Goal: Task Accomplishment & Management: Manage account settings

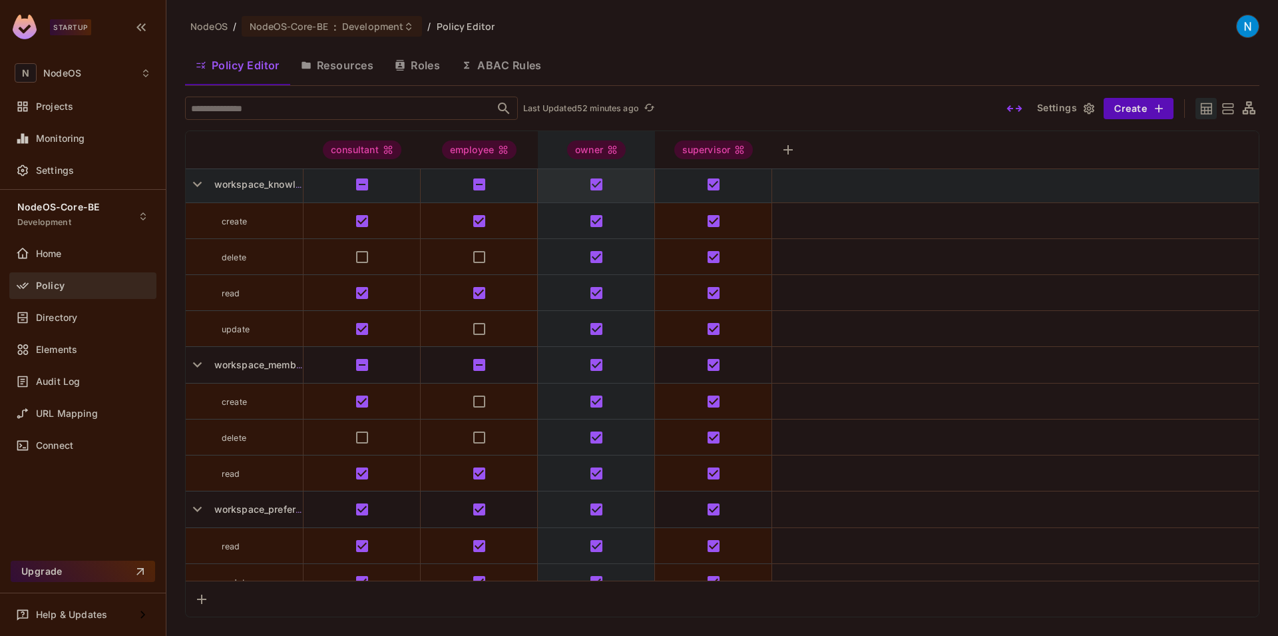
scroll to position [2800, 0]
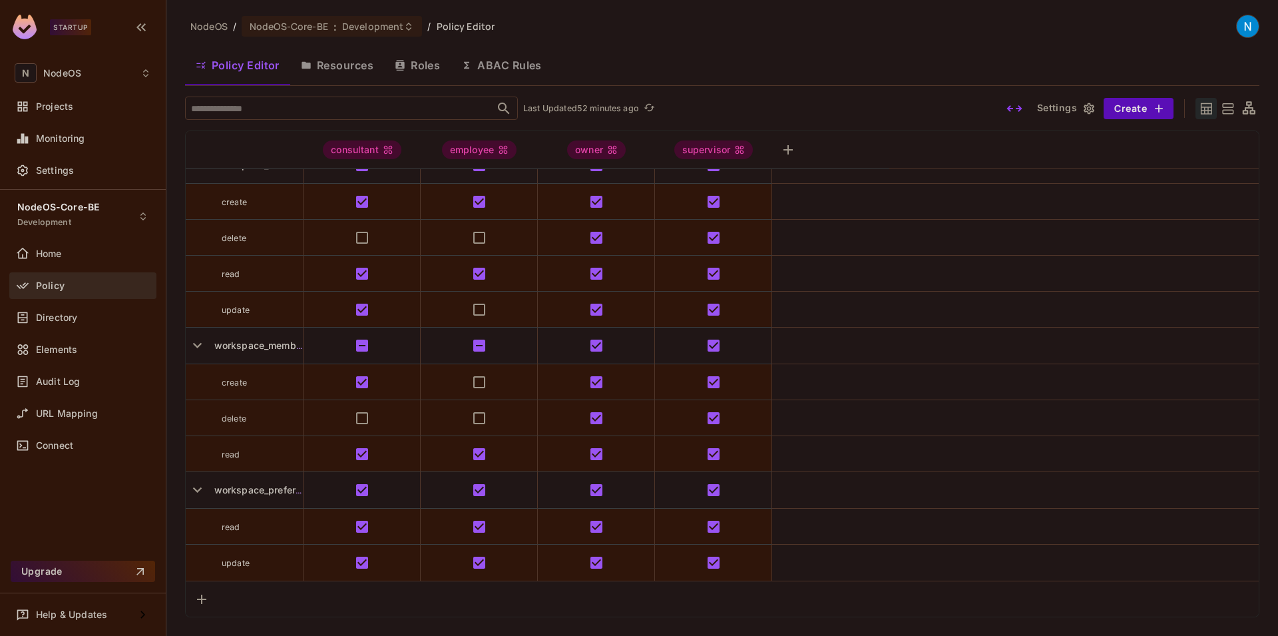
click at [1239, 27] on img at bounding box center [1248, 26] width 22 height 22
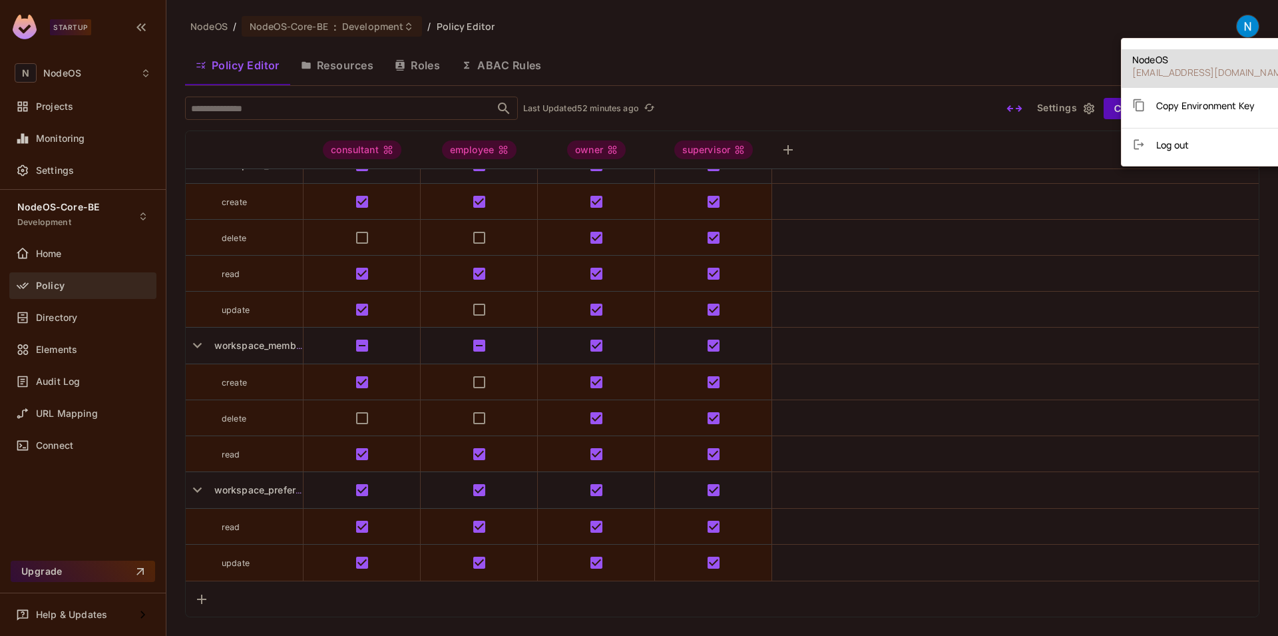
click at [1161, 146] on span "Log out" at bounding box center [1173, 145] width 33 height 13
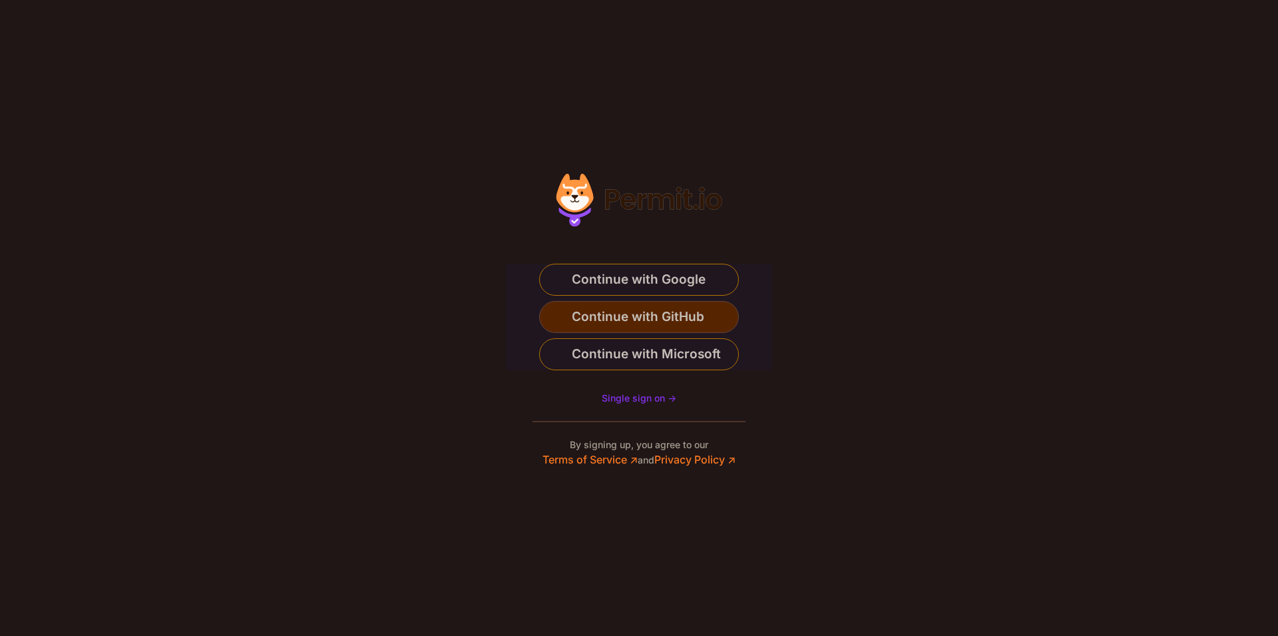
click at [657, 316] on span "Continue with GitHub" at bounding box center [638, 316] width 133 height 21
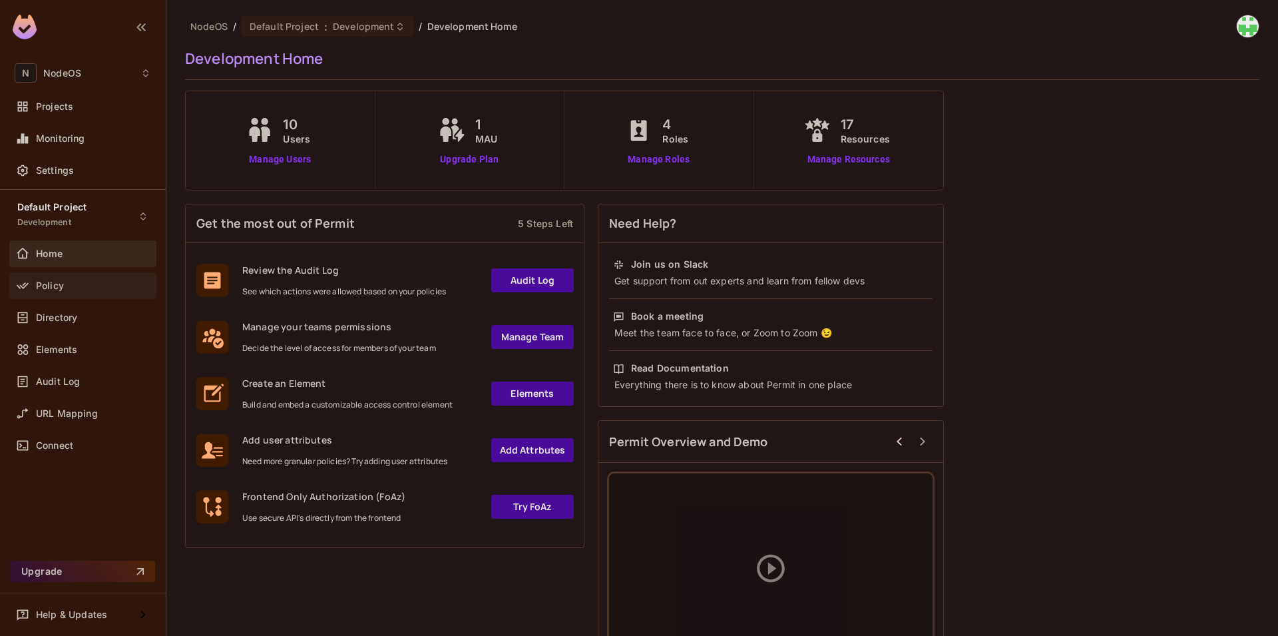
click at [71, 283] on div "Policy" at bounding box center [93, 285] width 115 height 11
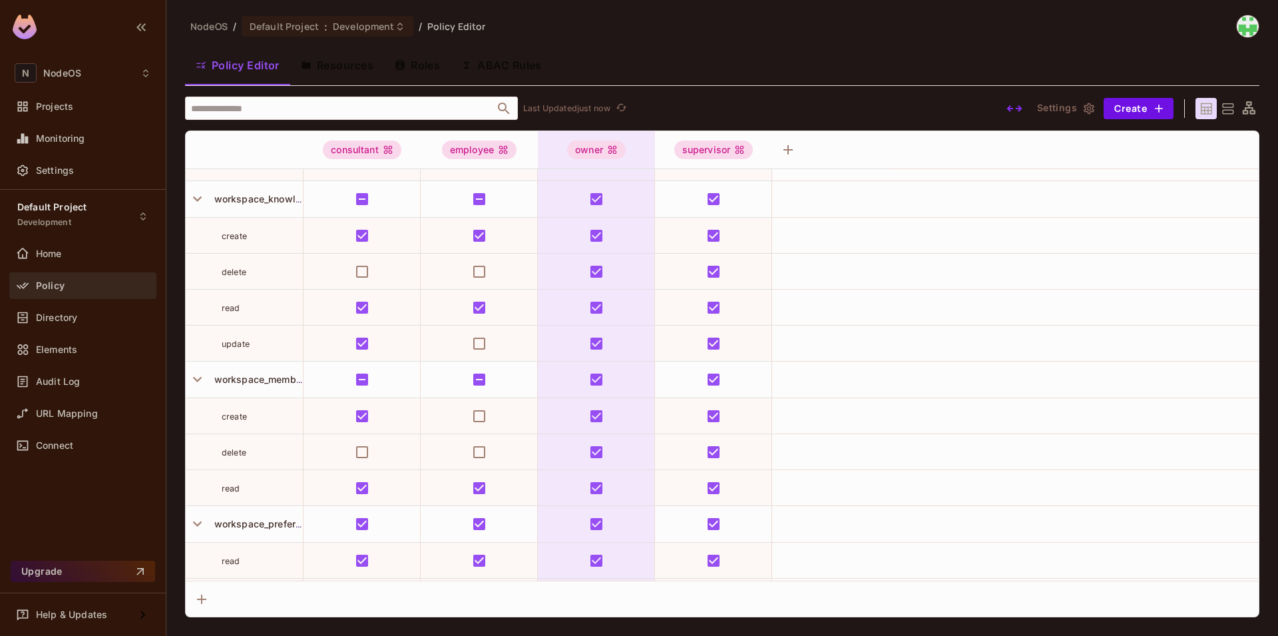
scroll to position [2800, 0]
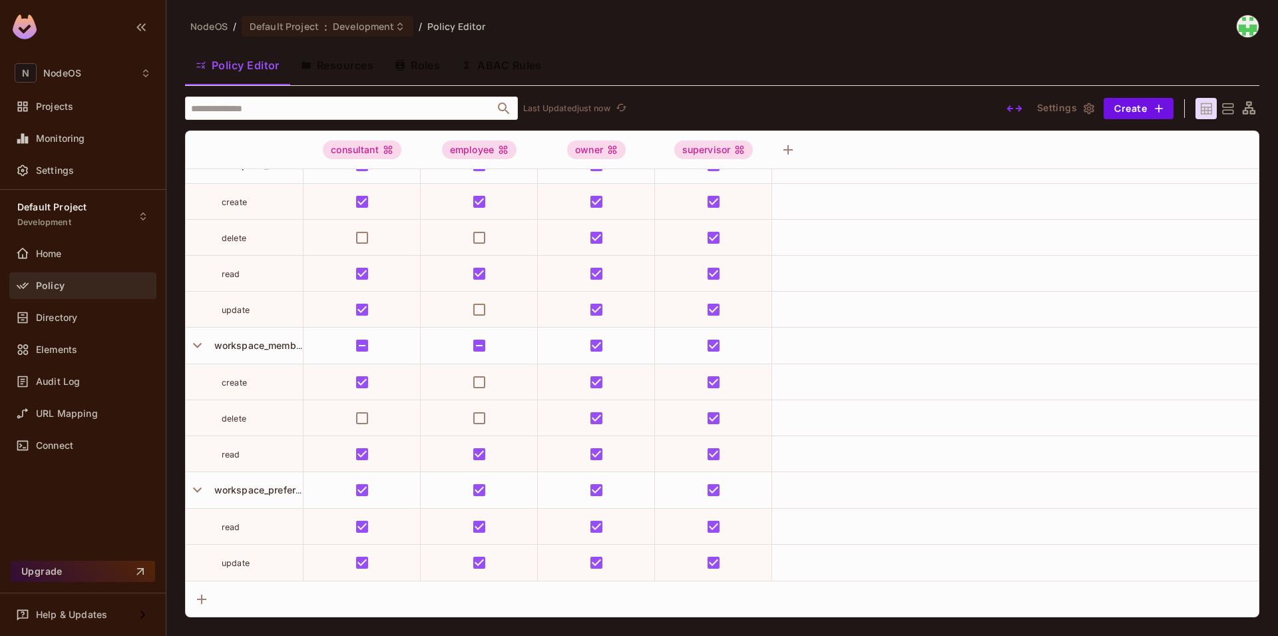
click at [1015, 109] on icon "button" at bounding box center [1015, 109] width 16 height 16
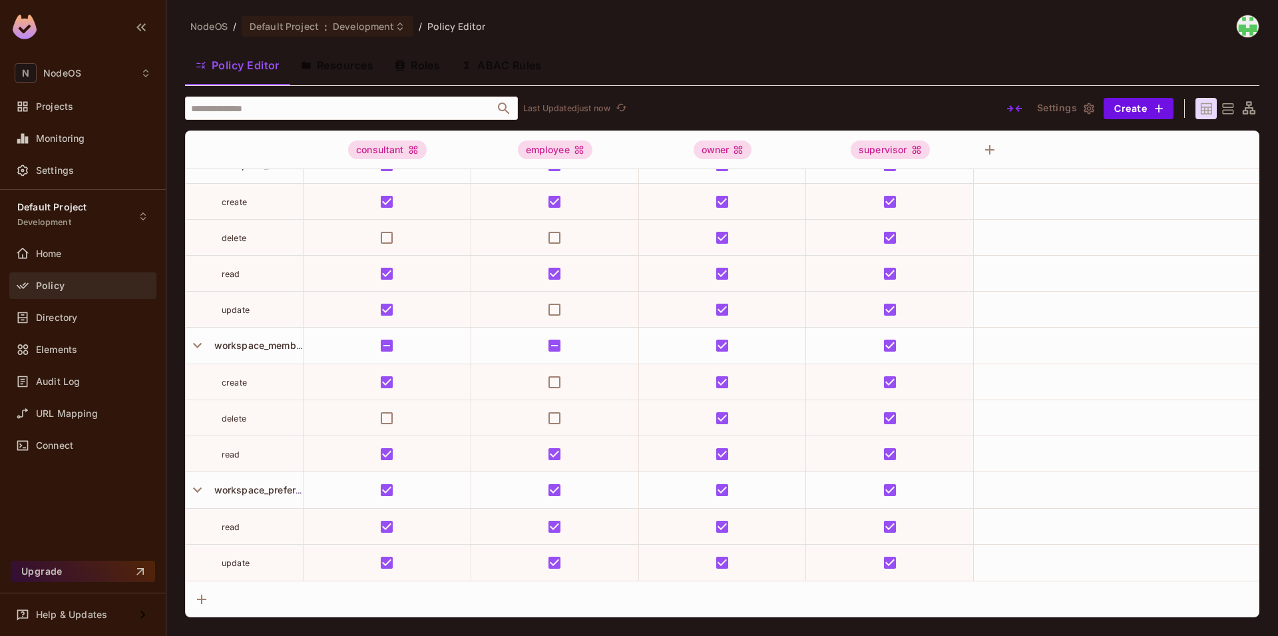
click at [1017, 110] on icon "button" at bounding box center [1015, 109] width 16 height 16
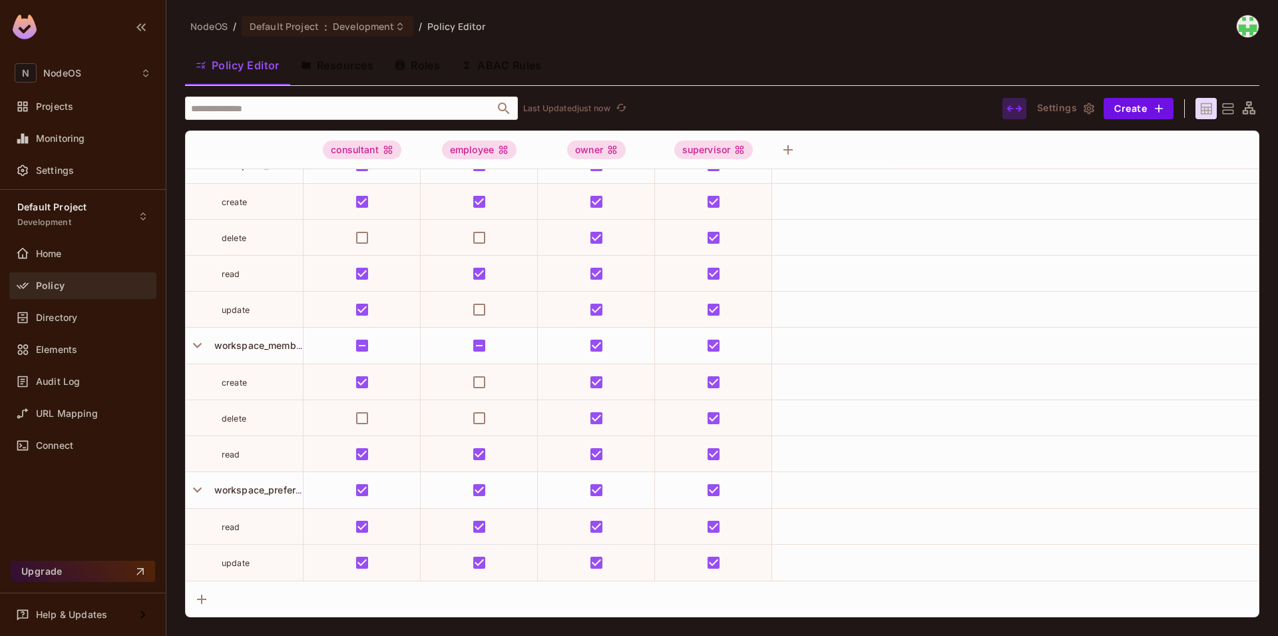
click at [1017, 110] on icon "button" at bounding box center [1015, 109] width 16 height 16
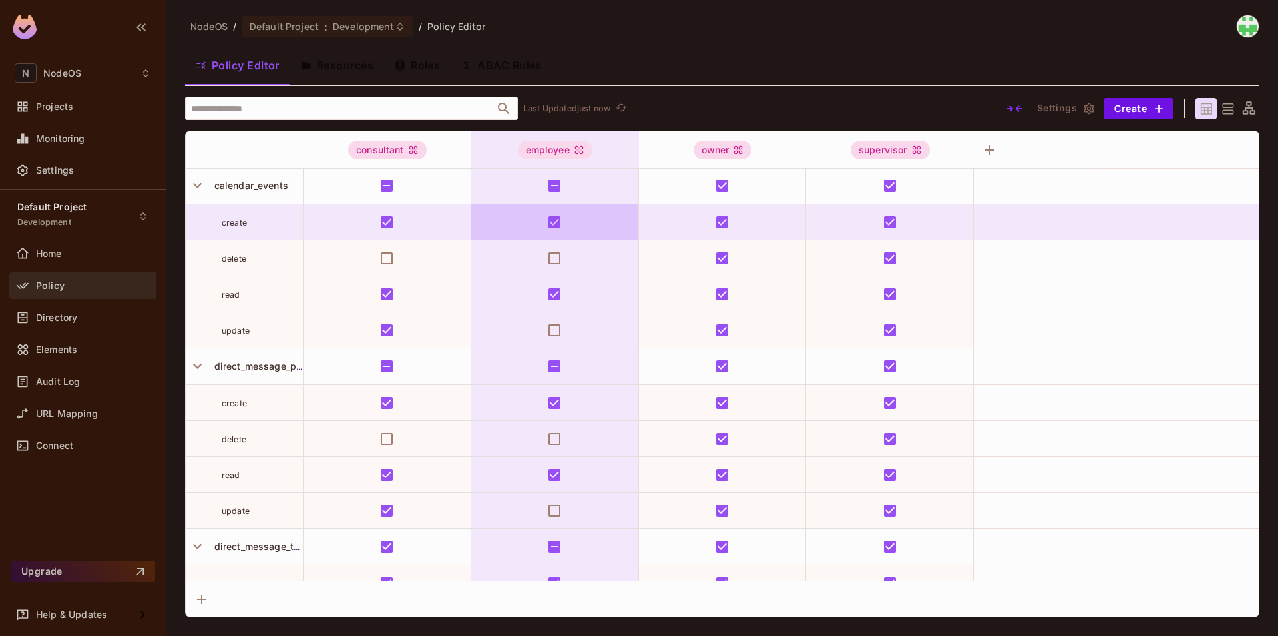
scroll to position [0, 0]
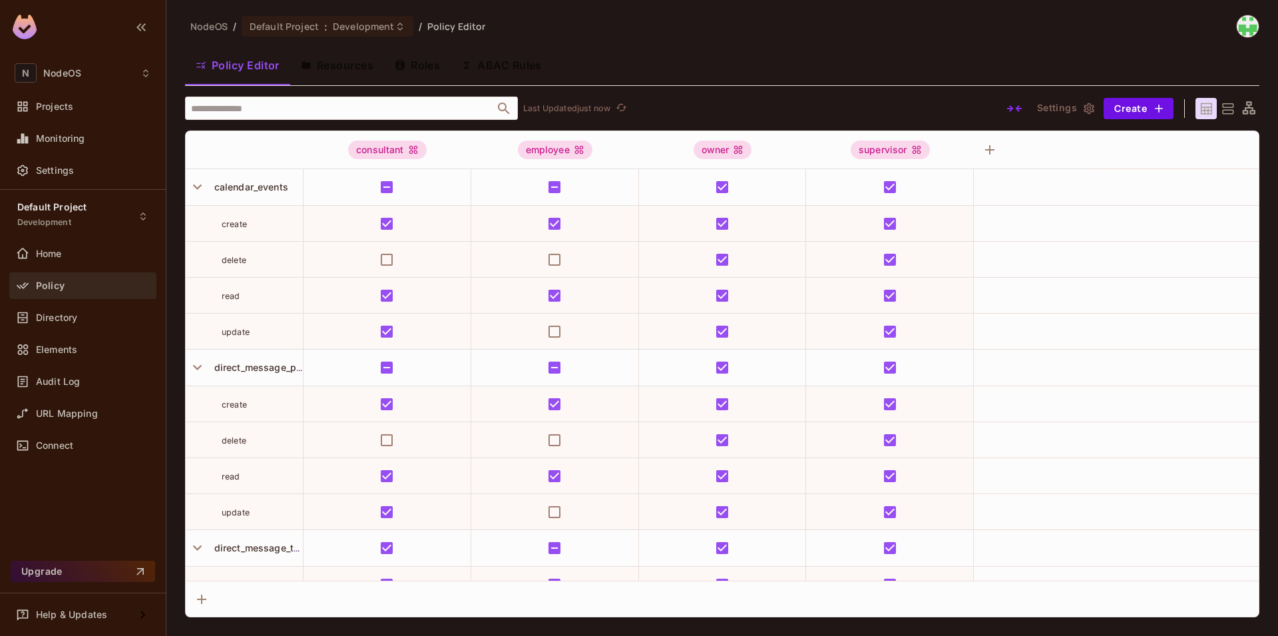
click at [1225, 99] on div at bounding box center [1227, 108] width 21 height 21
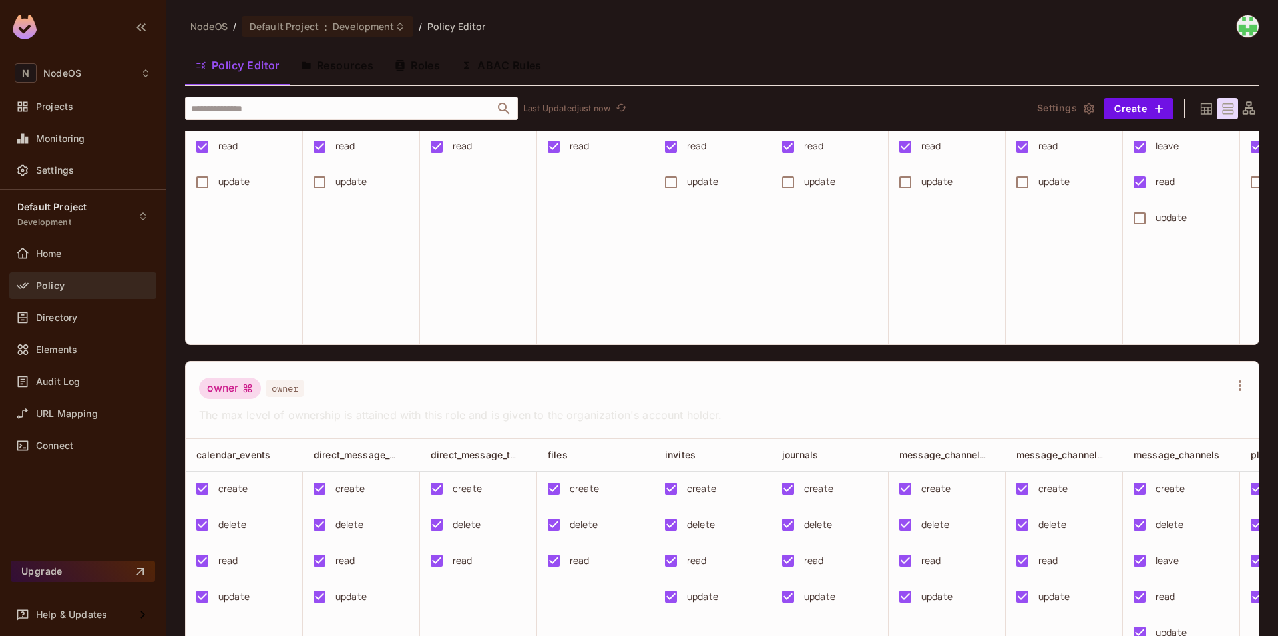
scroll to position [599, 0]
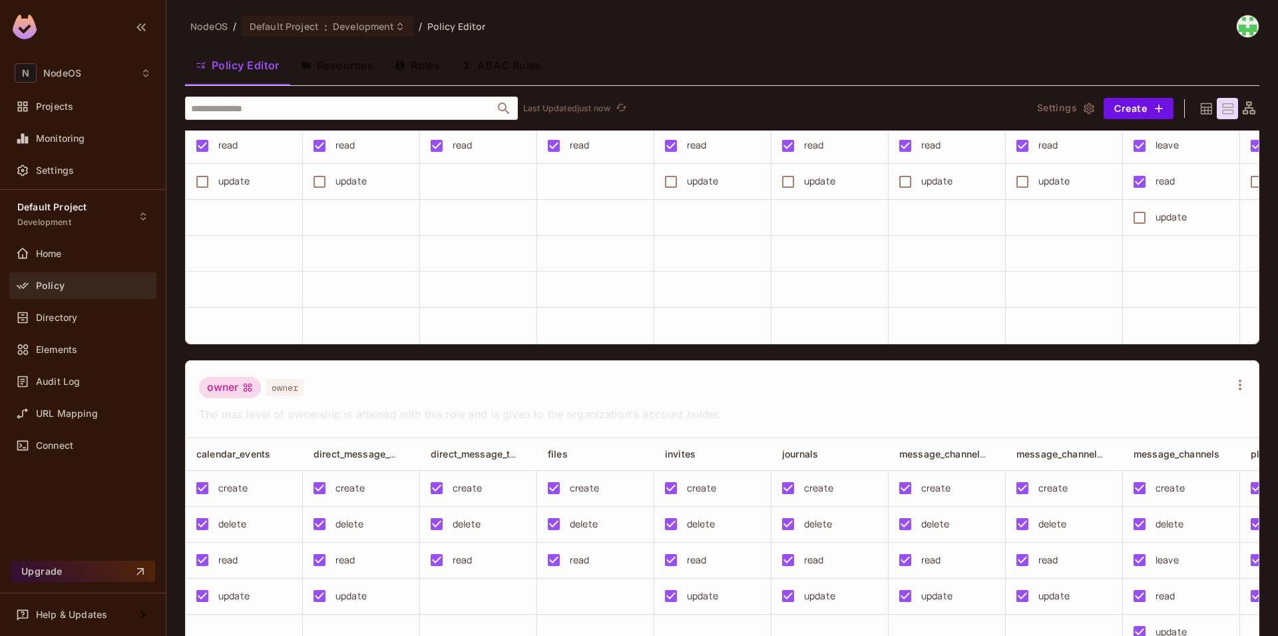
click at [1243, 108] on icon at bounding box center [1249, 107] width 13 height 13
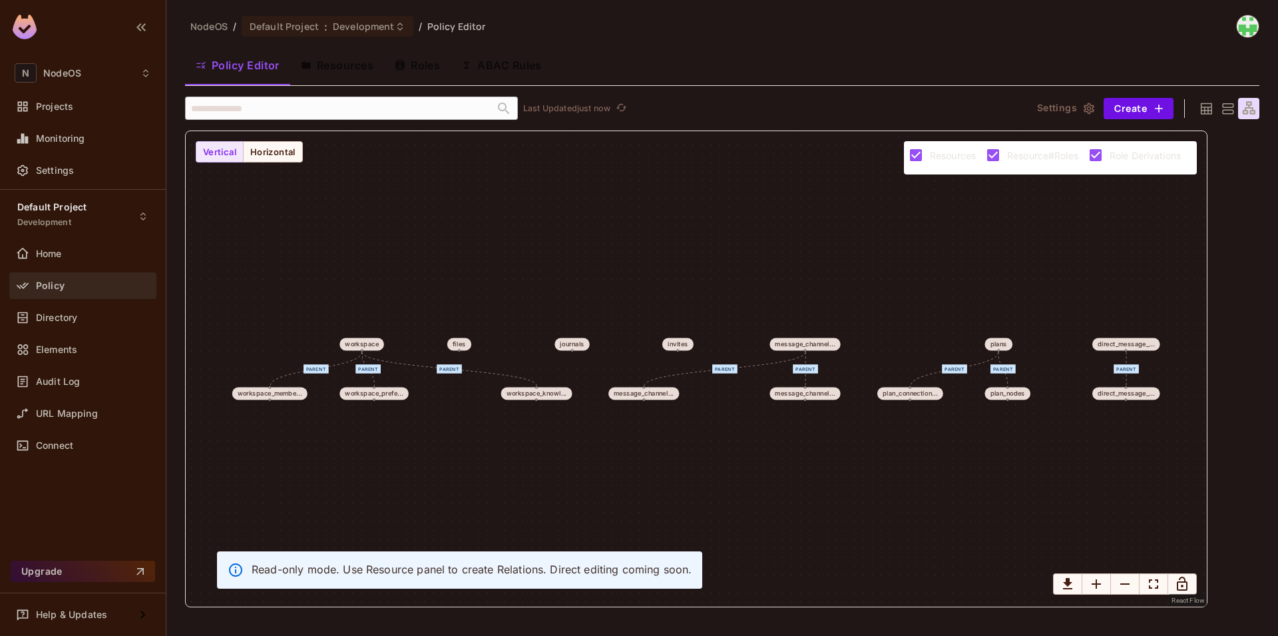
click at [1211, 111] on icon at bounding box center [1206, 108] width 11 height 11
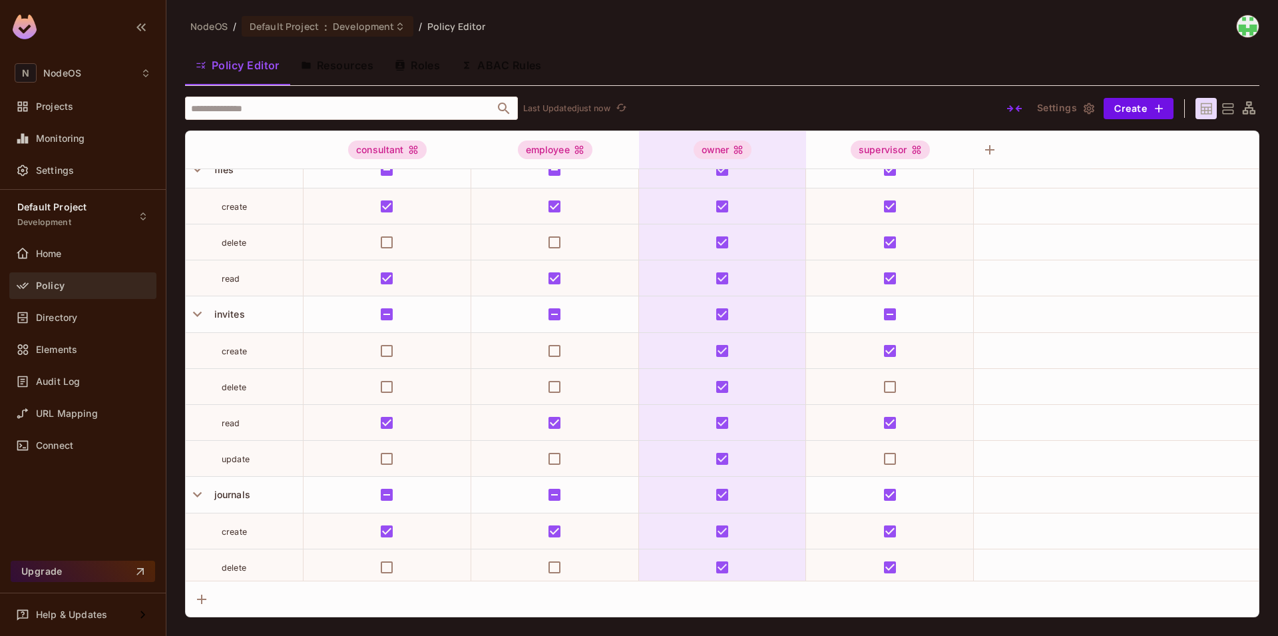
scroll to position [163, 0]
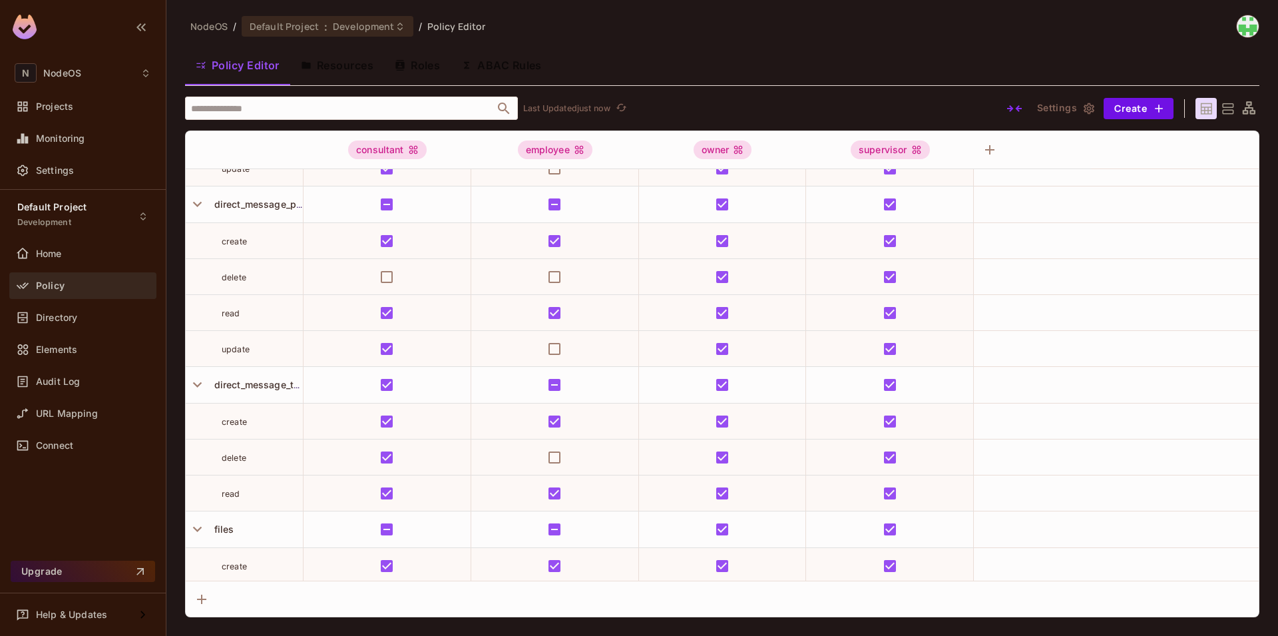
click at [292, 30] on span "Default Project" at bounding box center [284, 26] width 69 height 13
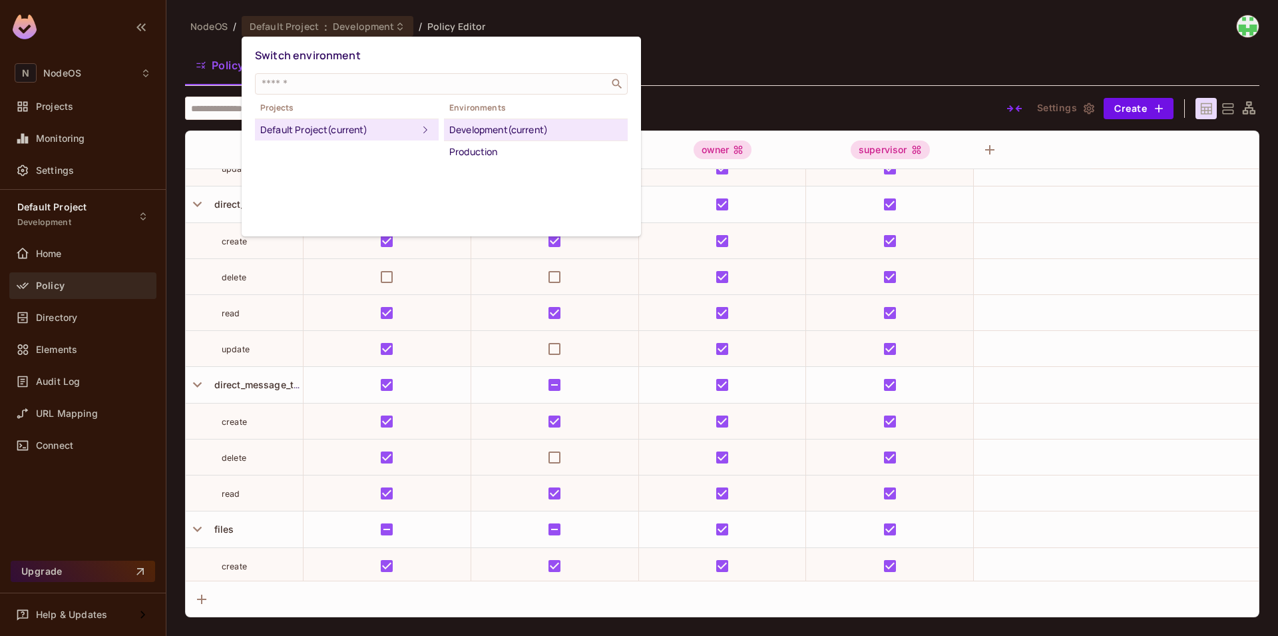
click at [208, 27] on div at bounding box center [639, 318] width 1278 height 636
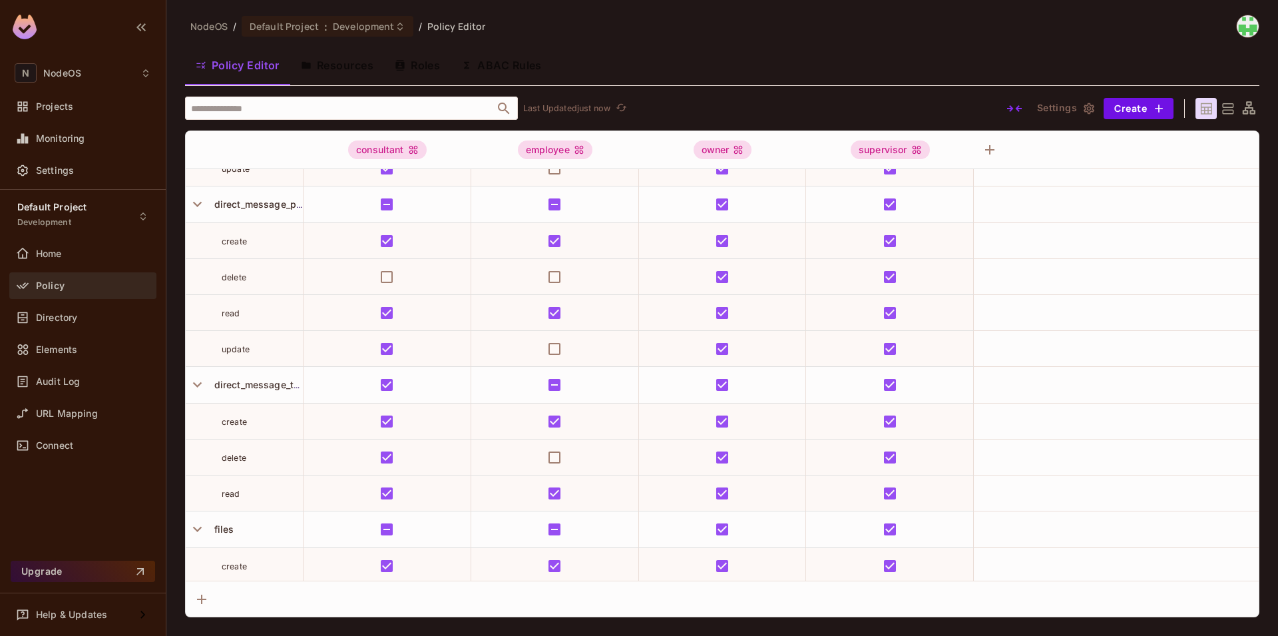
click at [208, 27] on span "NodeOS" at bounding box center [208, 26] width 37 height 13
click at [458, 33] on ol "NodeOS / Default Project : Development / Policy Editor" at bounding box center [337, 26] width 295 height 21
click at [460, 31] on span "Policy Editor" at bounding box center [456, 26] width 59 height 13
click at [81, 202] on span "Default Project" at bounding box center [51, 207] width 69 height 11
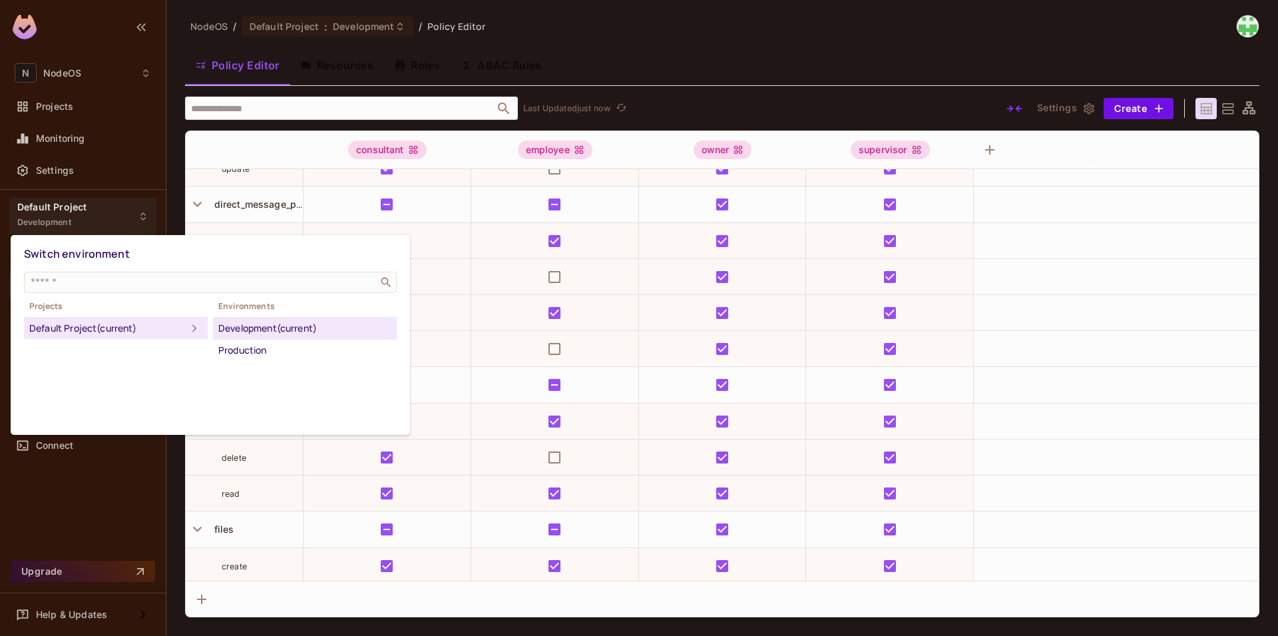
click at [91, 212] on div at bounding box center [639, 318] width 1278 height 636
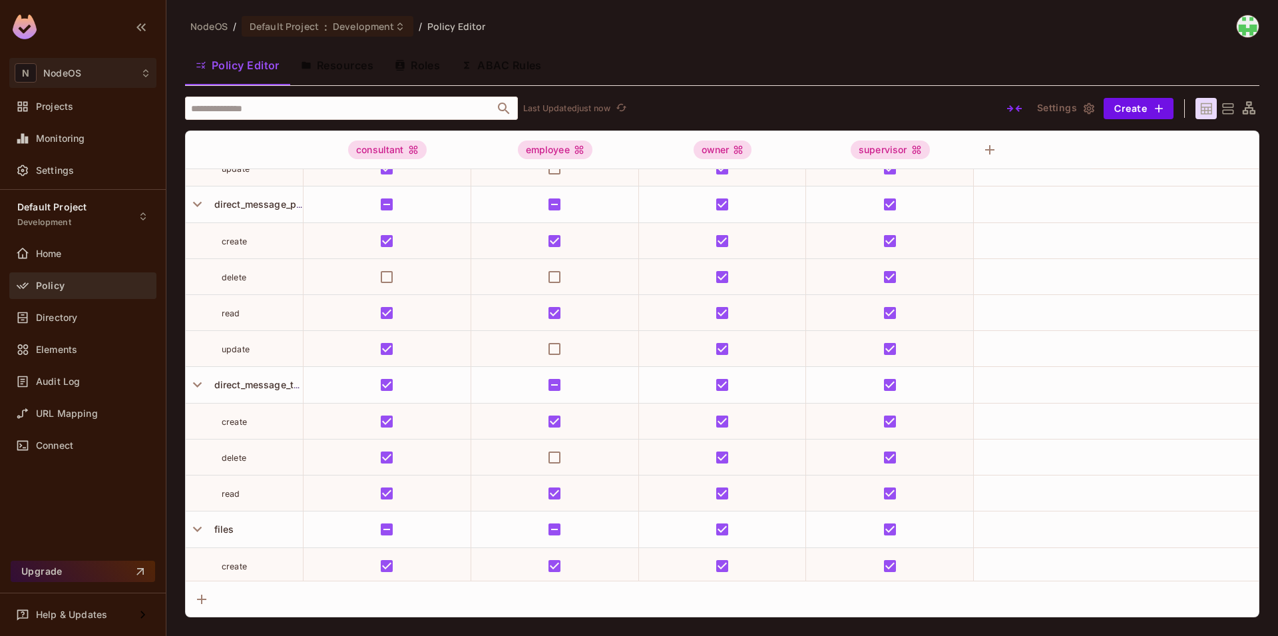
click at [67, 83] on div "N NodeOS" at bounding box center [83, 72] width 137 height 19
click at [45, 47] on div at bounding box center [639, 318] width 1278 height 636
click at [35, 30] on img at bounding box center [25, 27] width 24 height 25
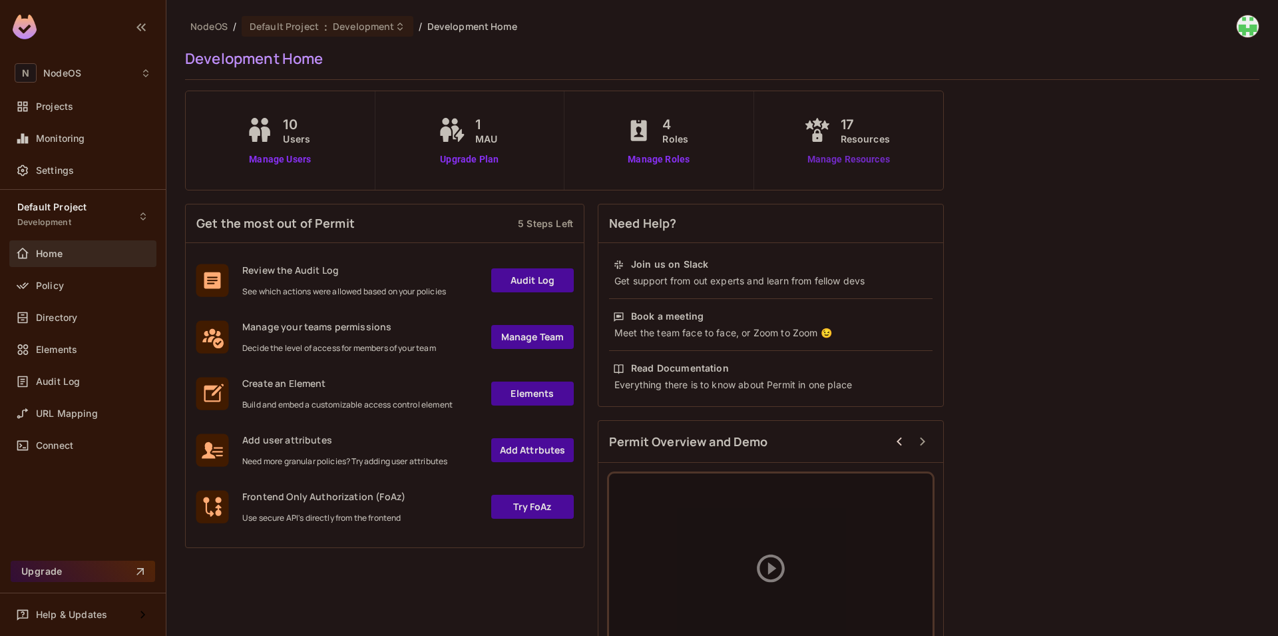
click at [868, 159] on link "Manage Resources" at bounding box center [849, 159] width 96 height 14
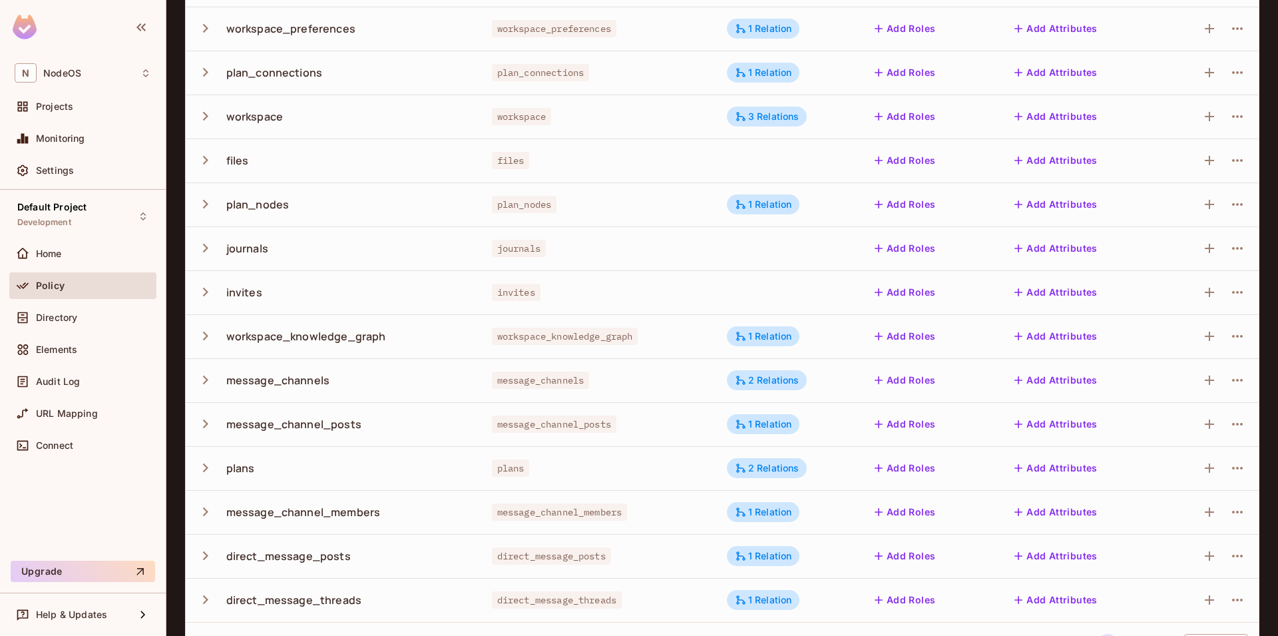
scroll to position [240, 0]
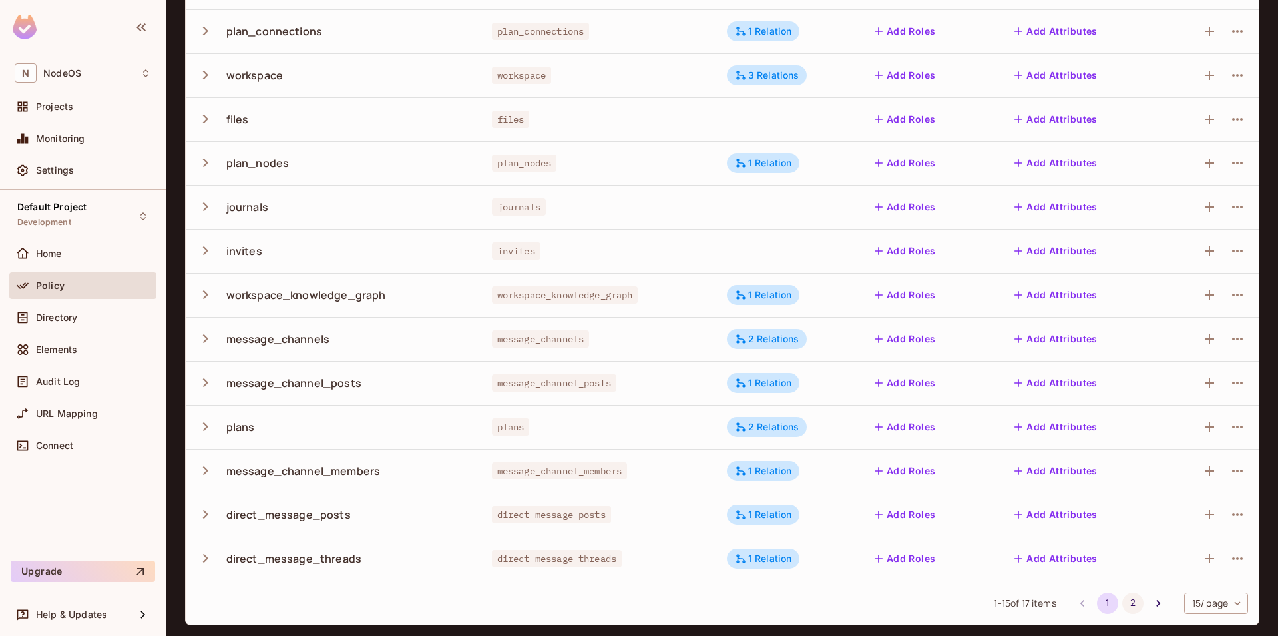
click at [1125, 606] on button "2" at bounding box center [1133, 603] width 21 height 21
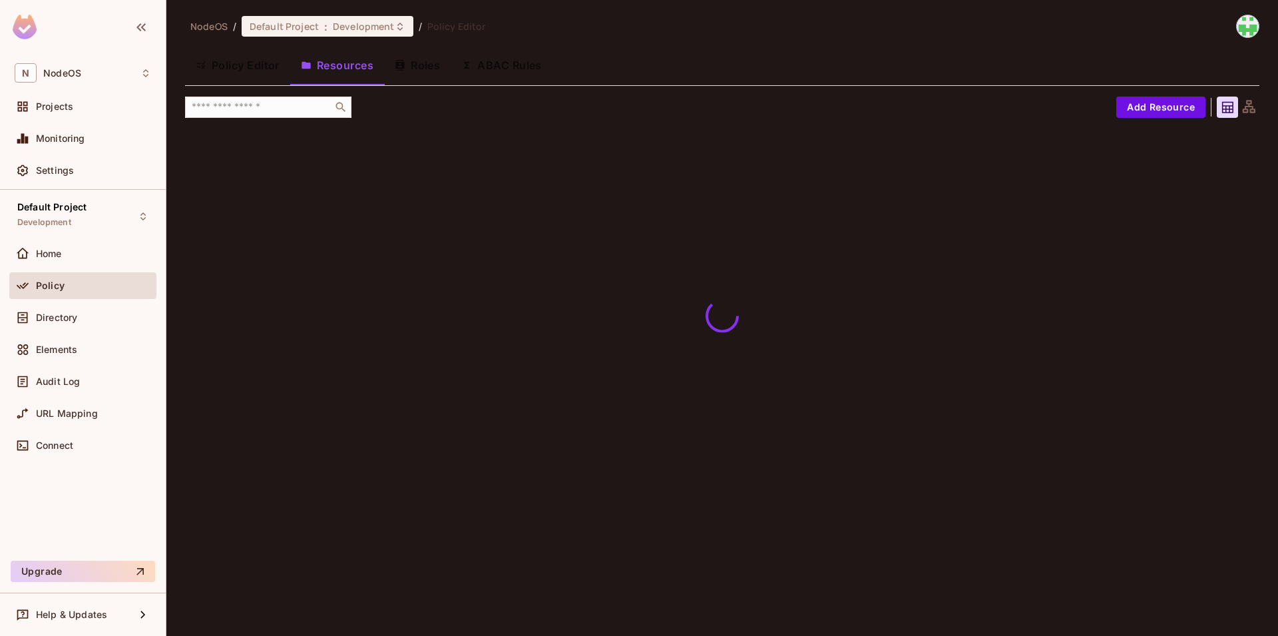
scroll to position [0, 0]
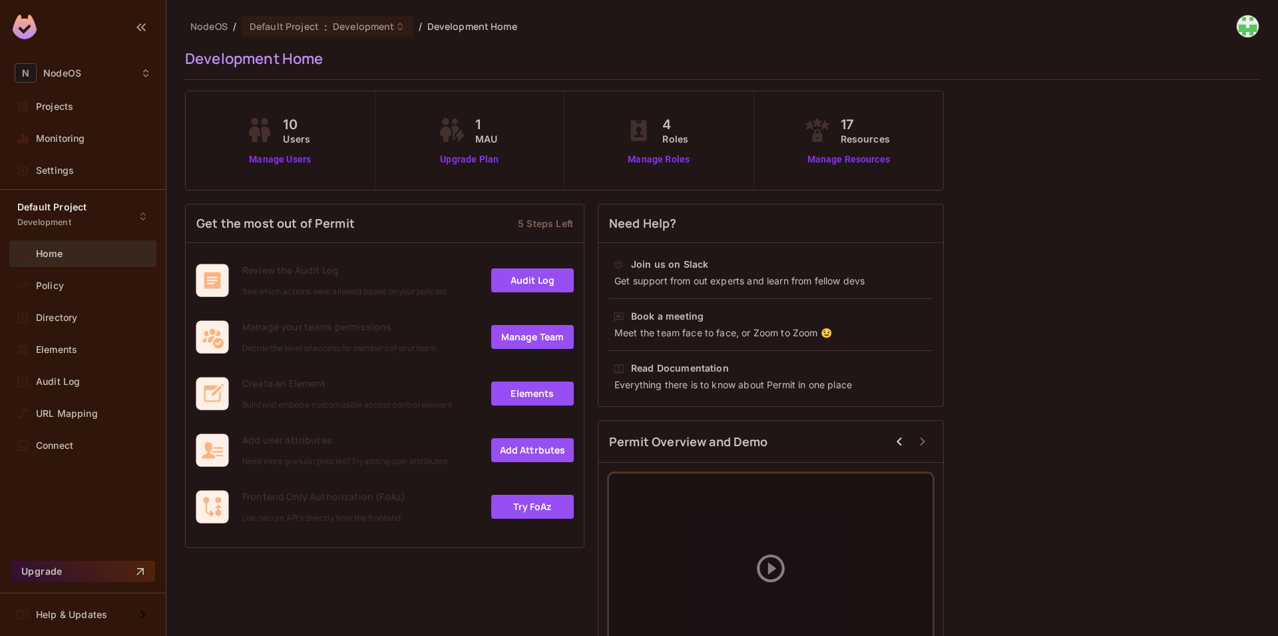
click at [277, 150] on div "10 Users Manage Users" at bounding box center [280, 141] width 74 height 52
click at [280, 155] on link "Manage Users" at bounding box center [280, 159] width 74 height 14
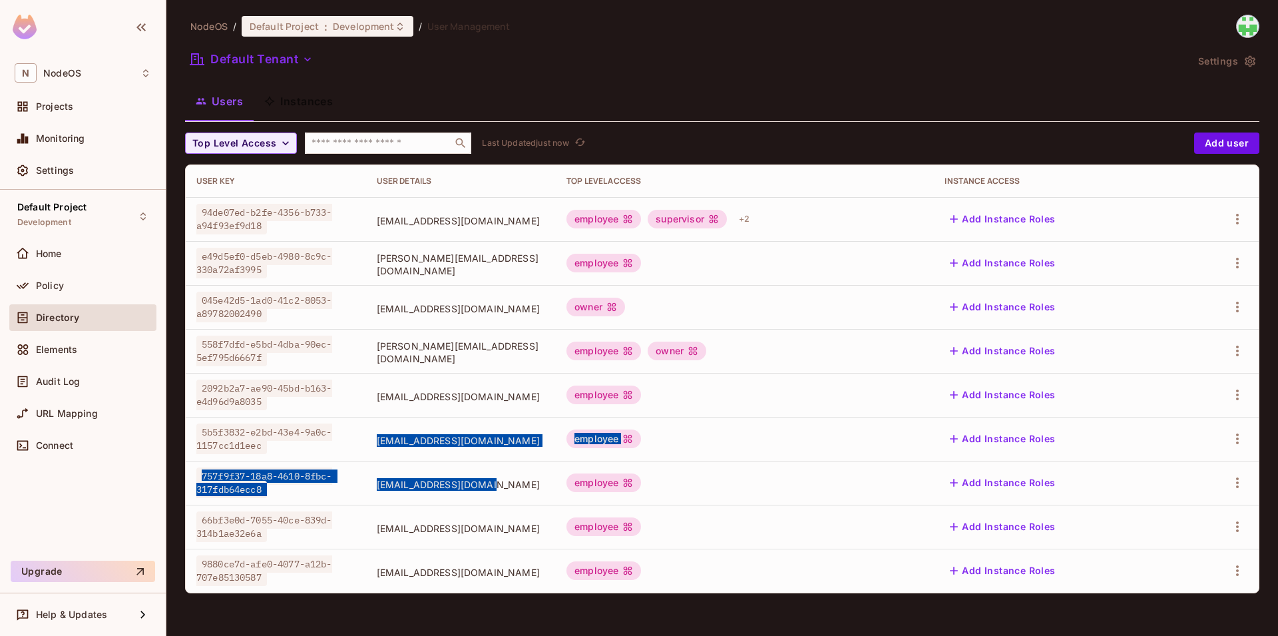
drag, startPoint x: 362, startPoint y: 438, endPoint x: 487, endPoint y: 496, distance: 137.9
click at [487, 496] on tbody "94de07ed-b2fe-4356-b733-a94f93ef9d18 tanishqoct11@gmail.com employee supervisor…" at bounding box center [722, 395] width 1073 height 396
click at [496, 499] on td "piheg61618@lanipe.com" at bounding box center [461, 483] width 190 height 44
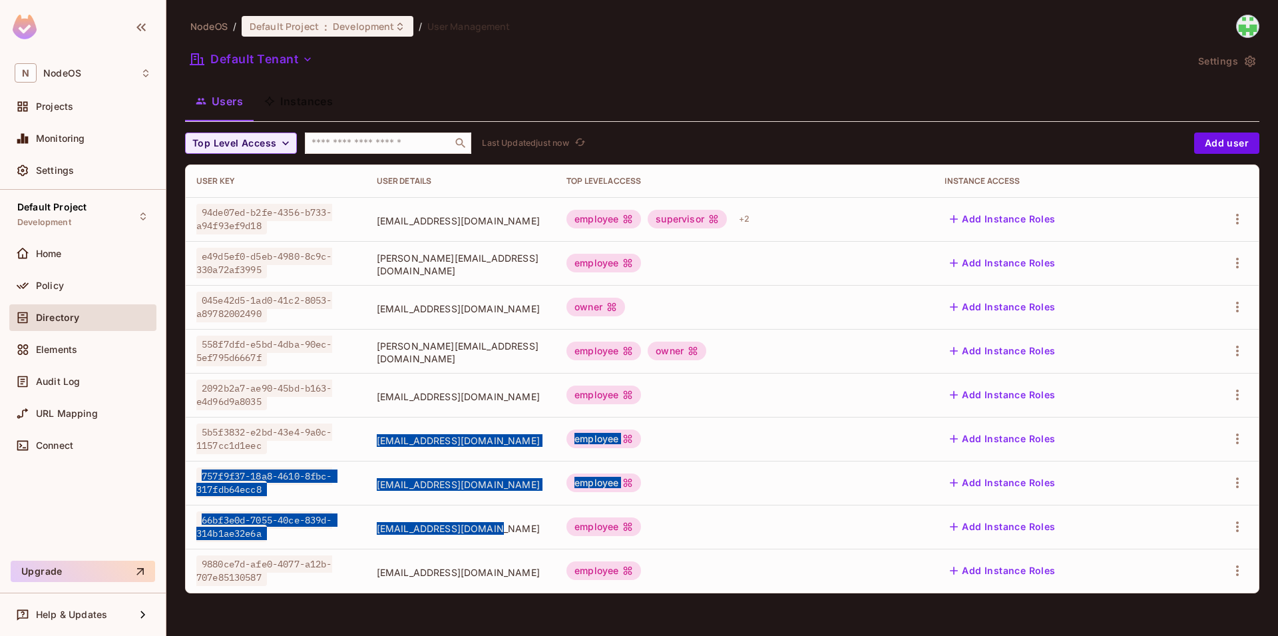
drag, startPoint x: 467, startPoint y: 531, endPoint x: 350, endPoint y: 424, distance: 157.9
click at [350, 425] on tbody "94de07ed-b2fe-4356-b733-a94f93ef9d18 tanishqoct11@gmail.com employee supervisor…" at bounding box center [722, 395] width 1073 height 396
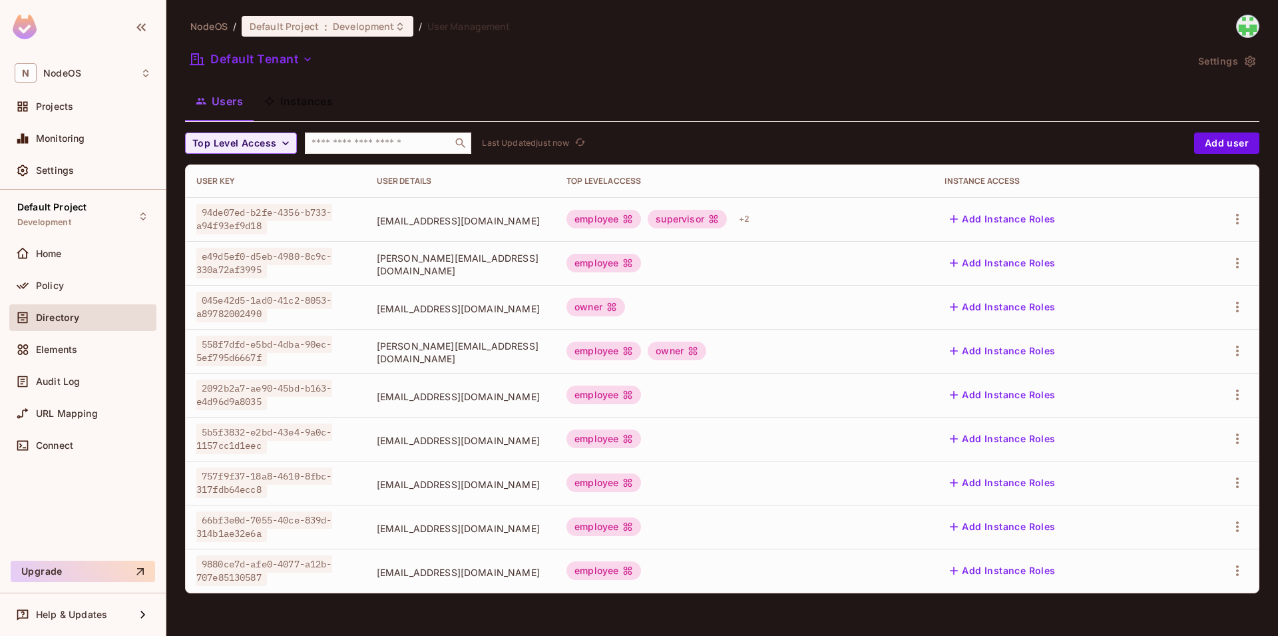
click at [350, 424] on td "5b5f3832-e2bd-43e4-9a0c-1157cc1d1eec" at bounding box center [276, 439] width 180 height 44
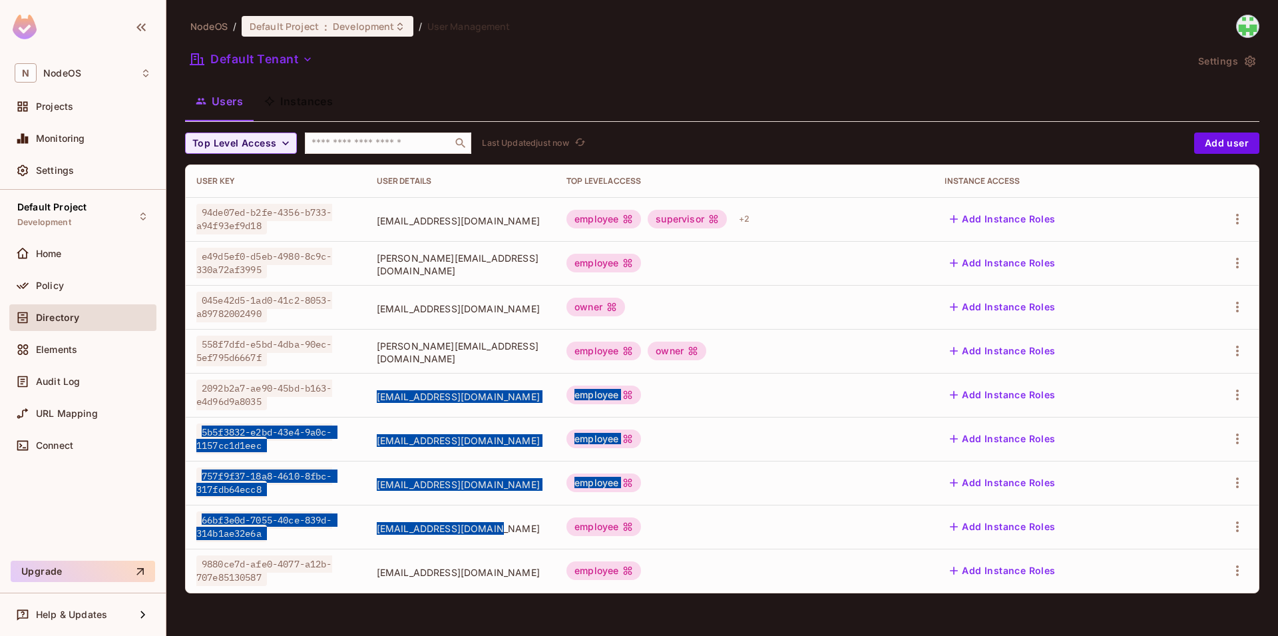
drag, startPoint x: 492, startPoint y: 537, endPoint x: 354, endPoint y: 410, distance: 187.5
click at [348, 413] on tbody "94de07ed-b2fe-4356-b733-a94f93ef9d18 tanishqoct11@gmail.com employee supervisor…" at bounding box center [722, 395] width 1073 height 396
click at [366, 410] on td "jinajen753@iotrama.com" at bounding box center [461, 395] width 190 height 44
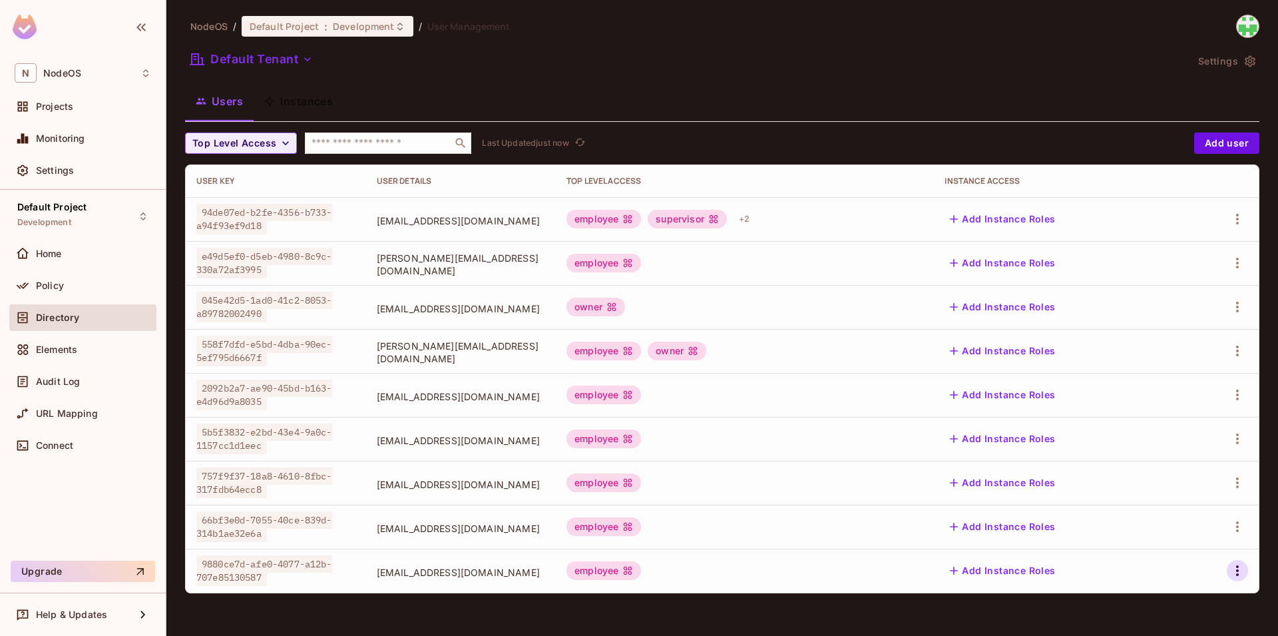
click at [1232, 569] on icon "button" at bounding box center [1238, 571] width 16 height 16
click at [1195, 605] on div "Delete User" at bounding box center [1185, 605] width 53 height 13
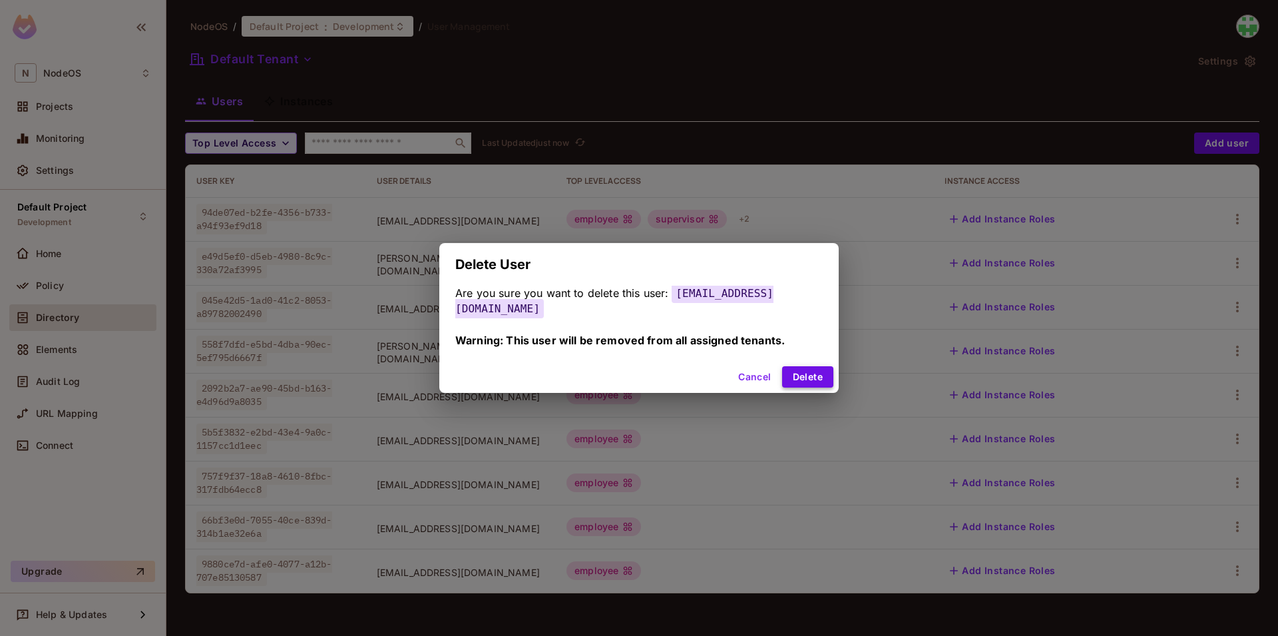
click at [806, 378] on button "Delete" at bounding box center [807, 376] width 51 height 21
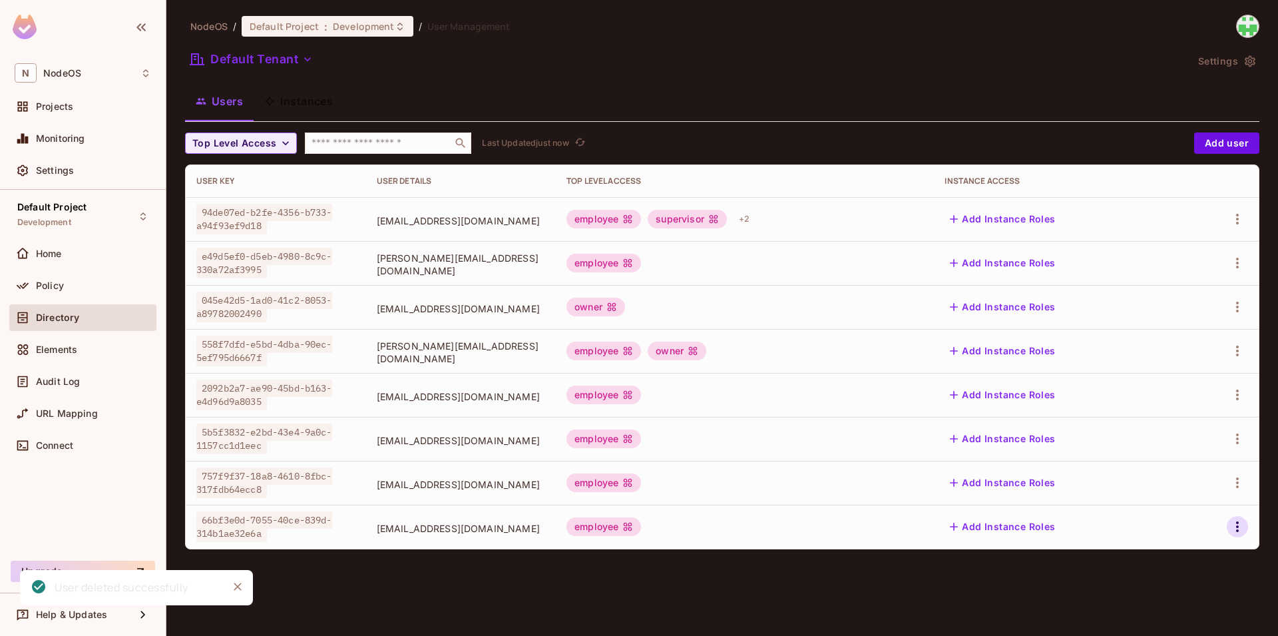
click at [1238, 531] on icon "button" at bounding box center [1238, 526] width 3 height 11
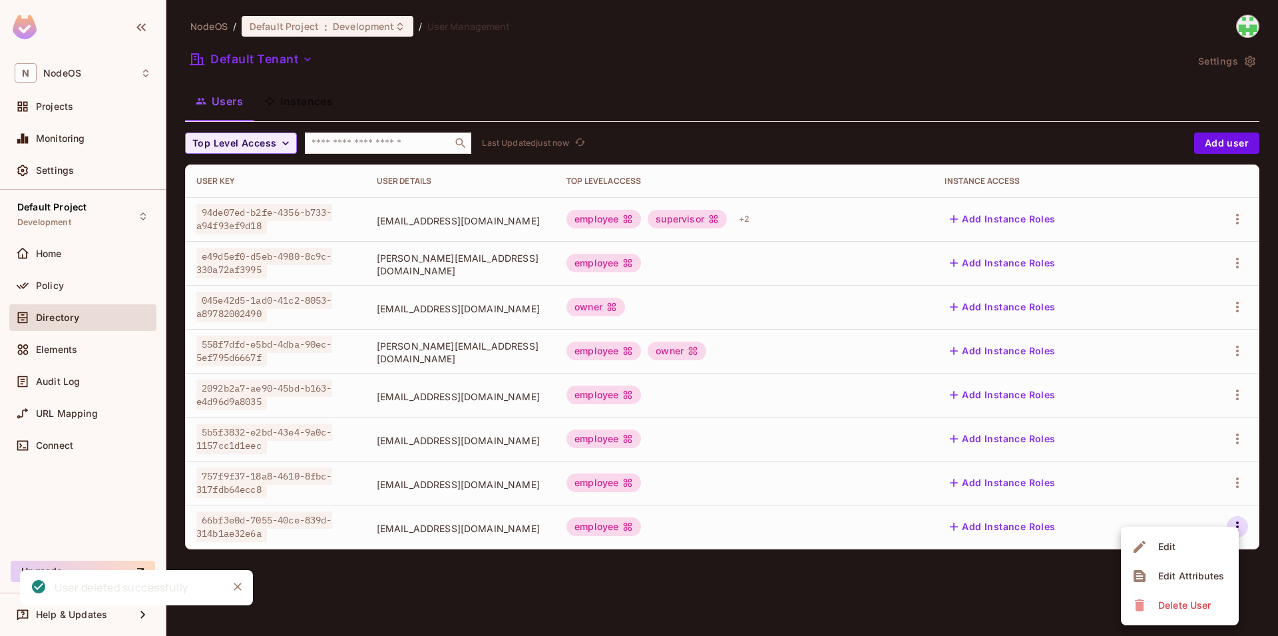
click at [1210, 609] on div "Delete User" at bounding box center [1185, 605] width 53 height 13
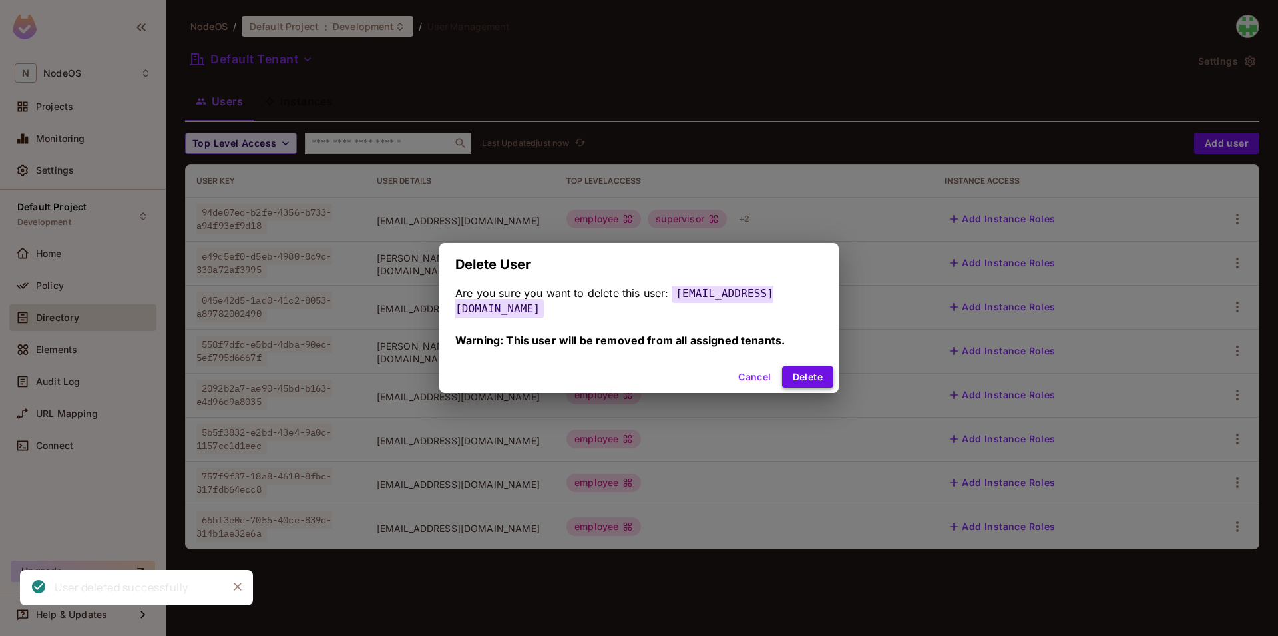
click at [800, 372] on button "Delete" at bounding box center [807, 376] width 51 height 21
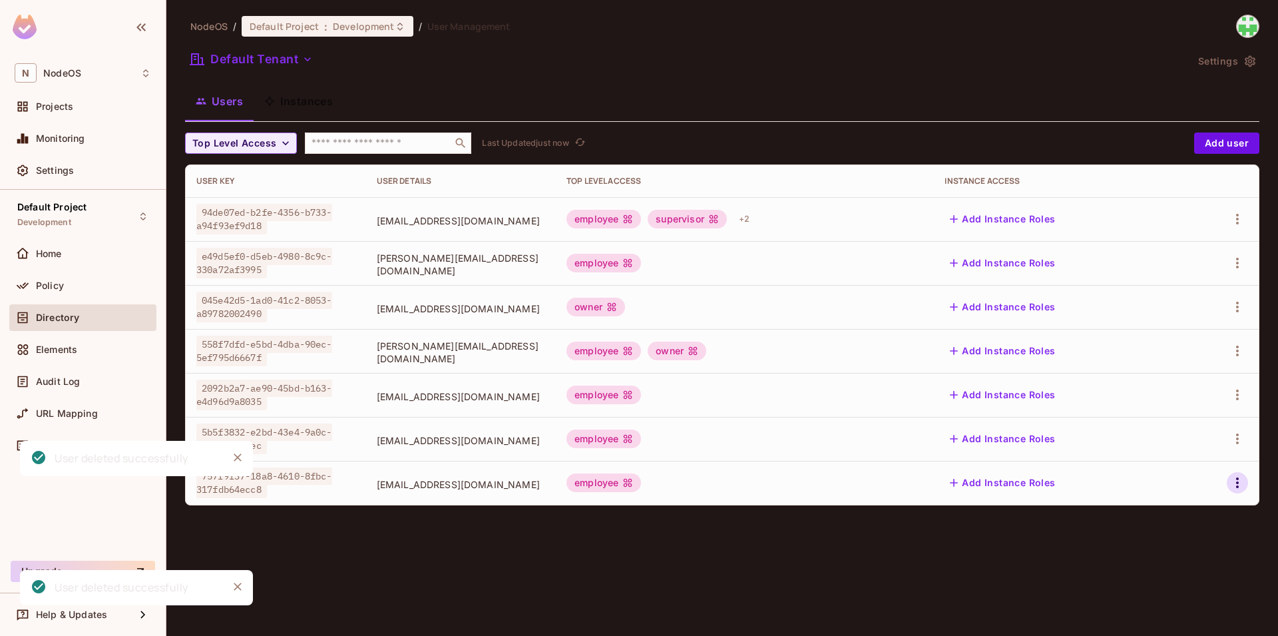
click at [1243, 485] on icon "button" at bounding box center [1238, 483] width 16 height 16
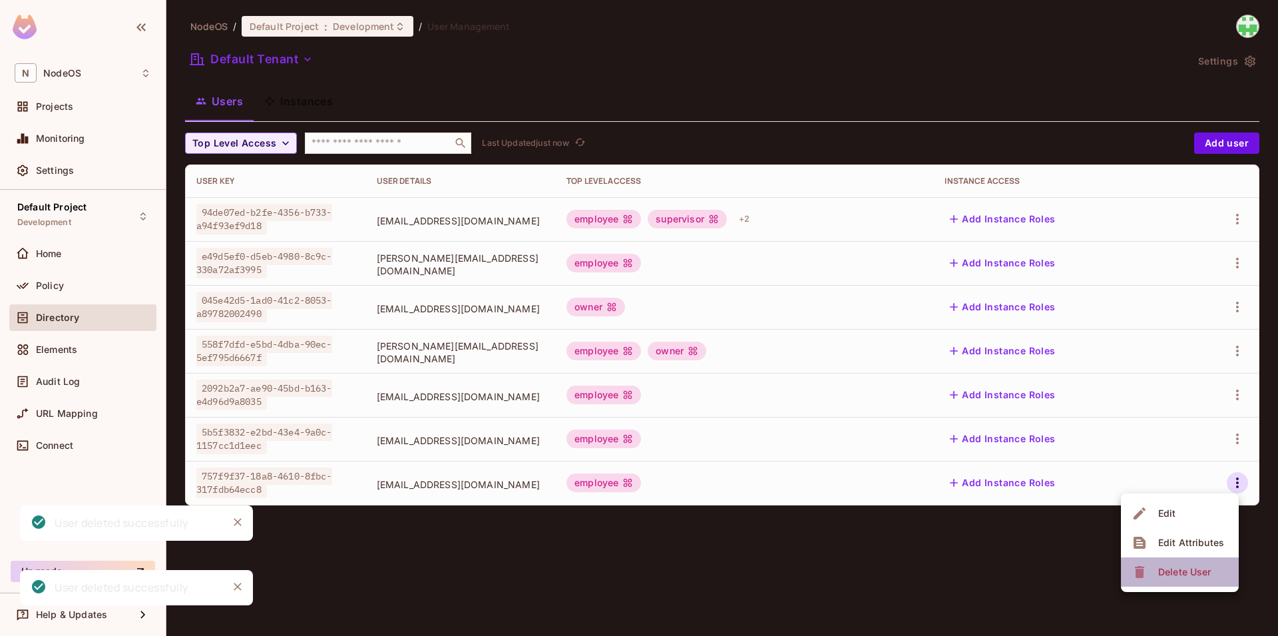
click at [1200, 565] on div "Delete User" at bounding box center [1185, 571] width 53 height 13
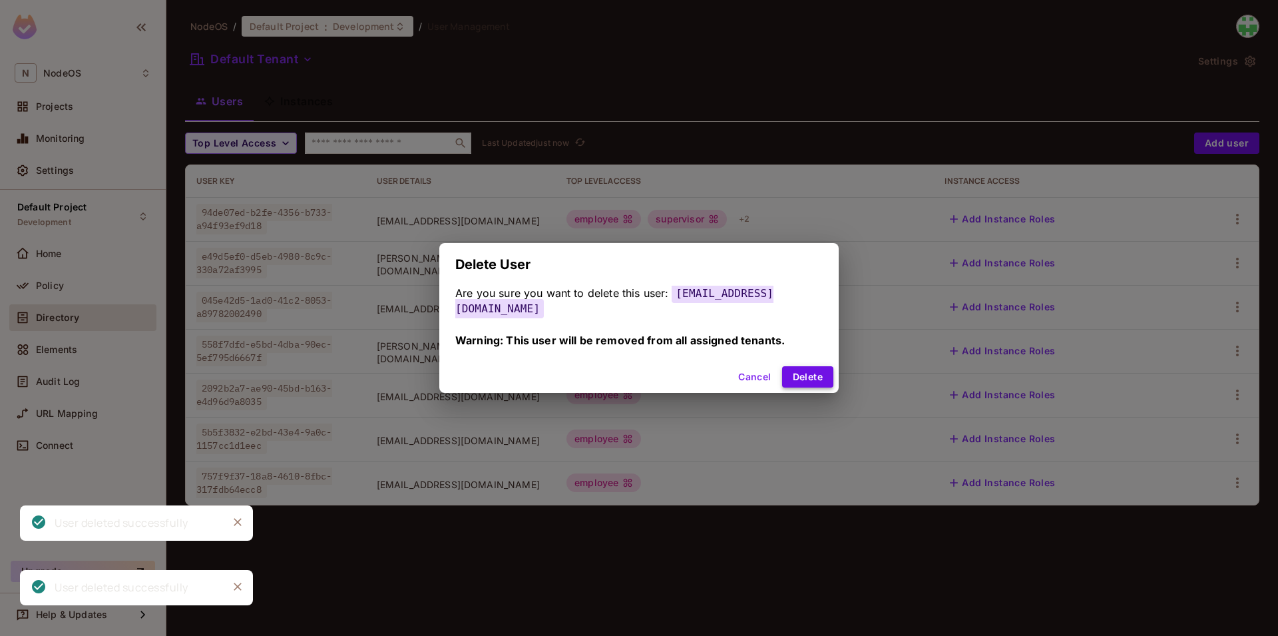
click at [789, 366] on button "Delete" at bounding box center [807, 376] width 51 height 21
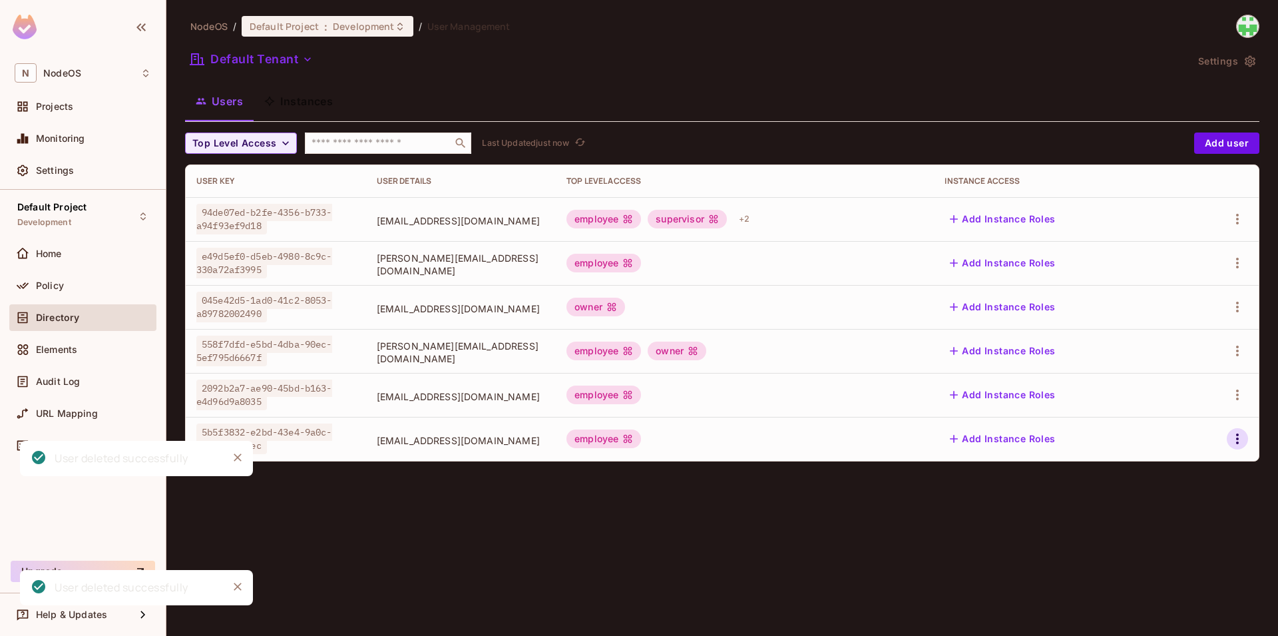
click at [1235, 437] on icon "button" at bounding box center [1238, 439] width 16 height 16
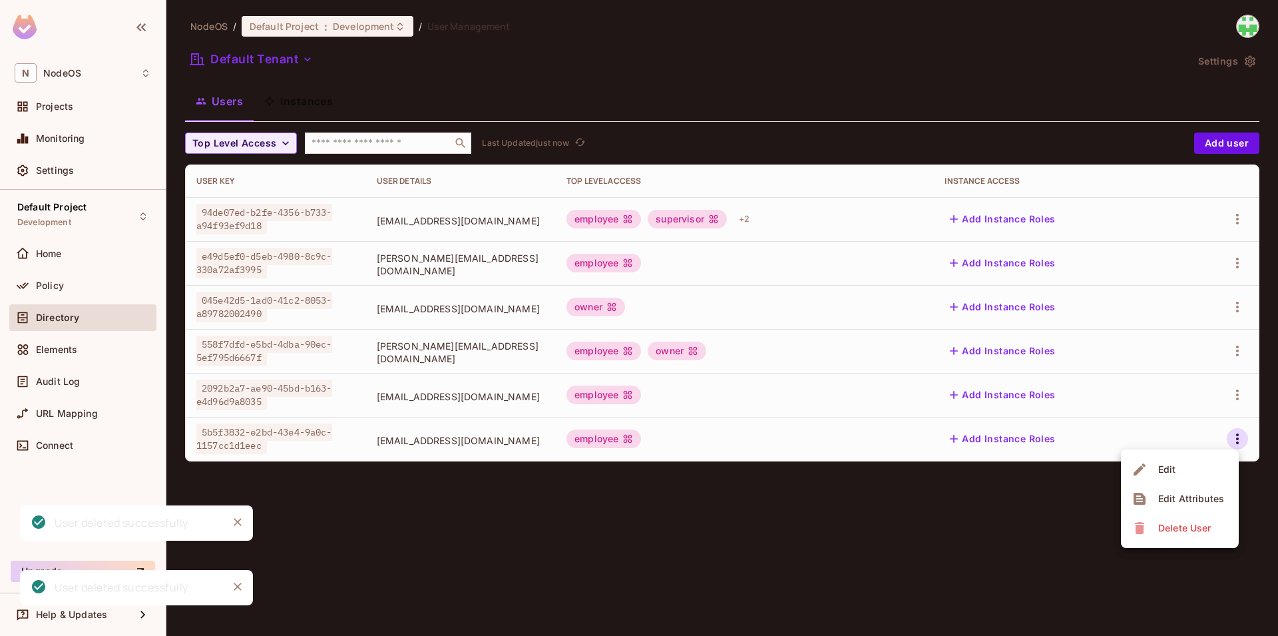
click at [1152, 525] on div "Delete User" at bounding box center [1173, 527] width 83 height 21
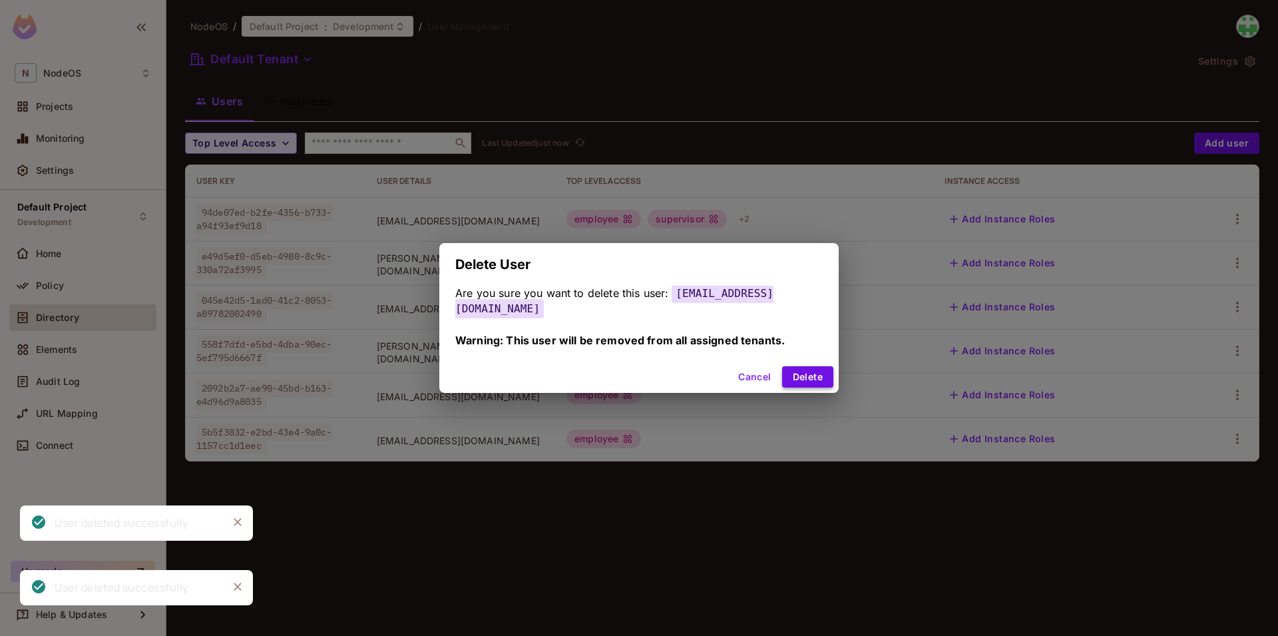
click at [808, 382] on button "Delete" at bounding box center [807, 376] width 51 height 21
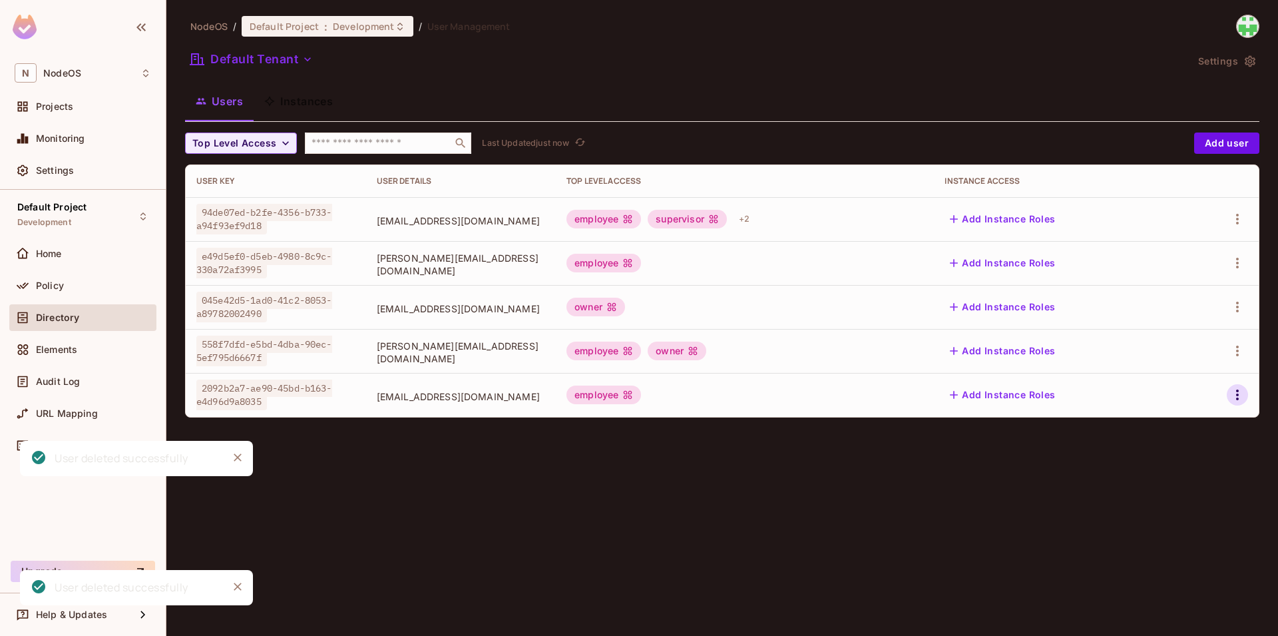
click at [1231, 394] on icon "button" at bounding box center [1238, 395] width 16 height 16
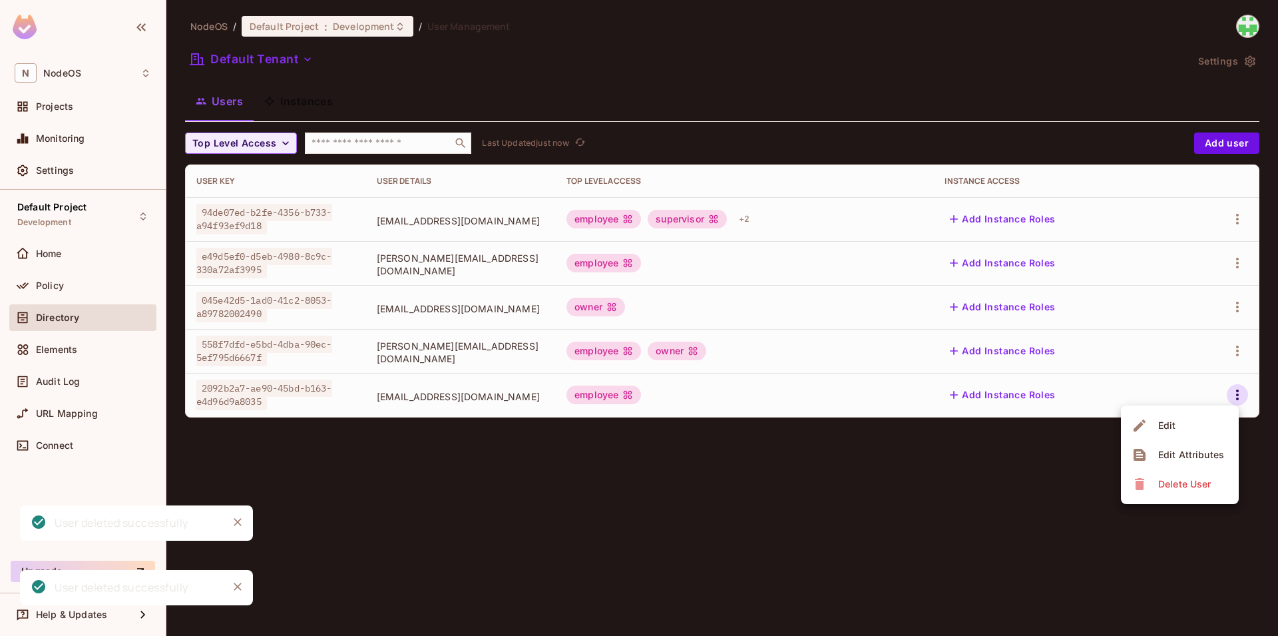
click at [1171, 475] on span "Delete User" at bounding box center [1185, 483] width 61 height 21
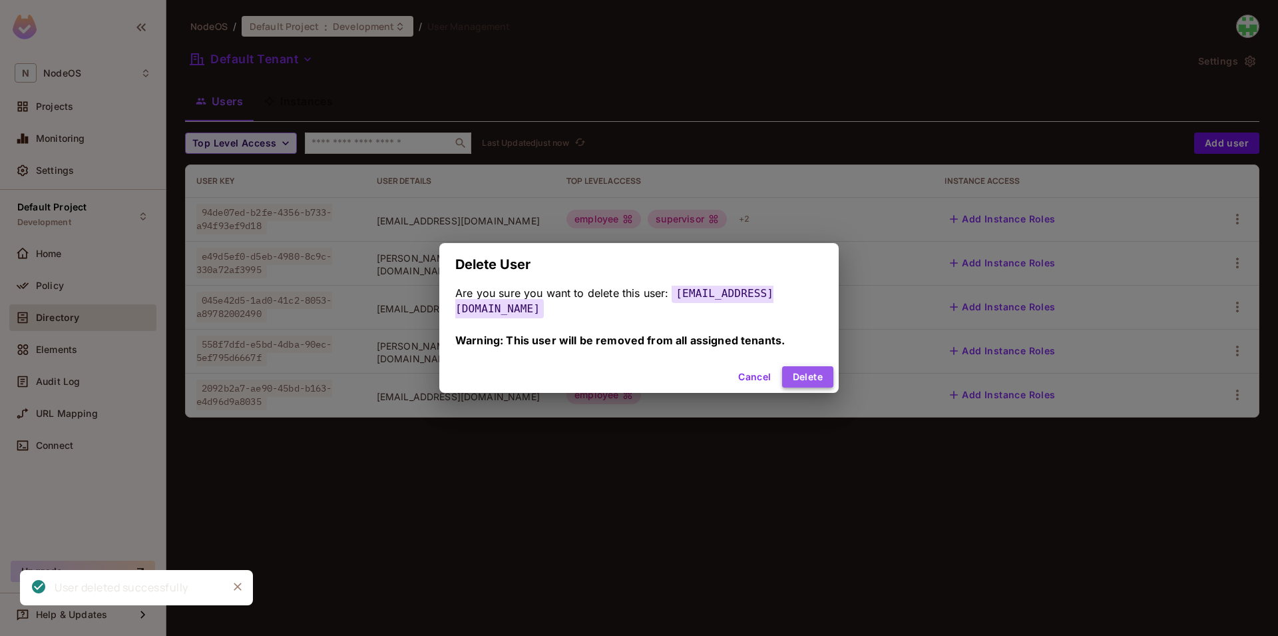
click at [811, 368] on button "Delete" at bounding box center [807, 376] width 51 height 21
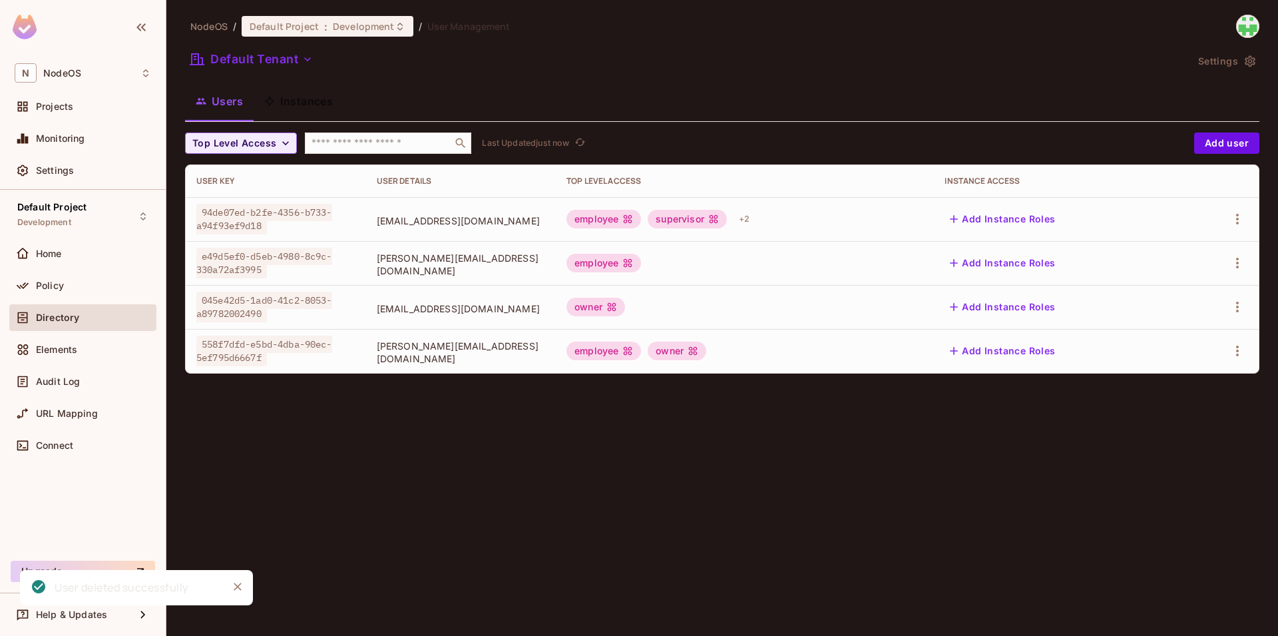
click at [1238, 21] on img at bounding box center [1248, 26] width 22 height 22
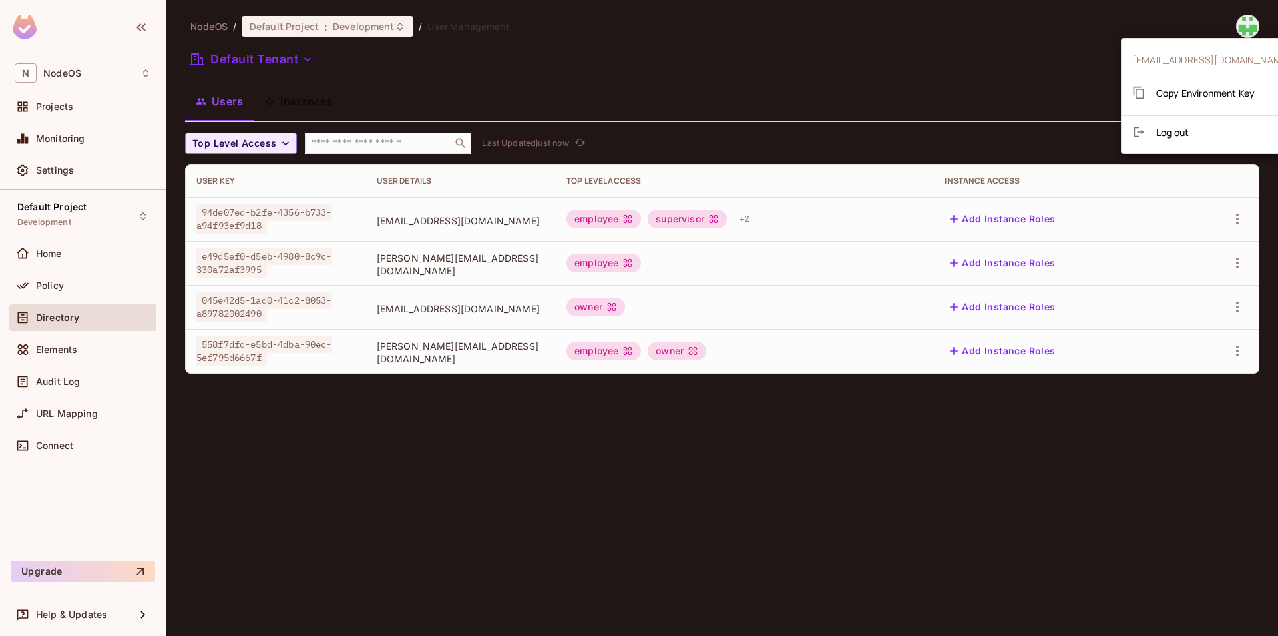
click at [1169, 131] on span "Log out" at bounding box center [1173, 132] width 33 height 13
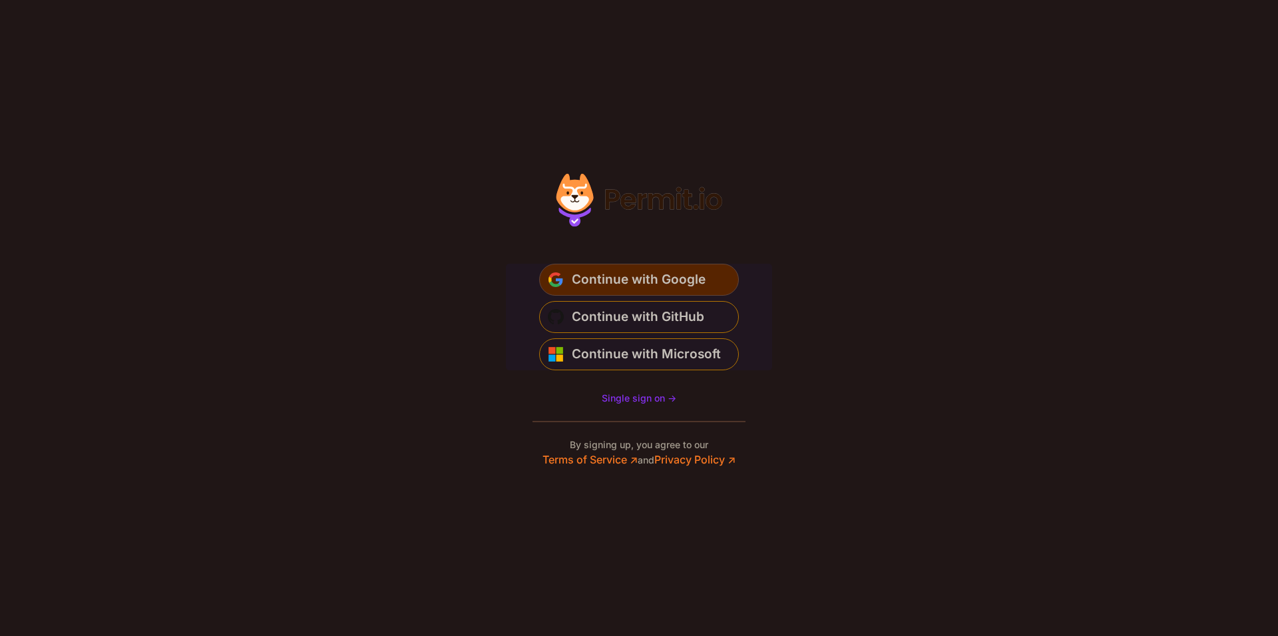
click at [669, 282] on span "Continue with Google" at bounding box center [639, 279] width 134 height 21
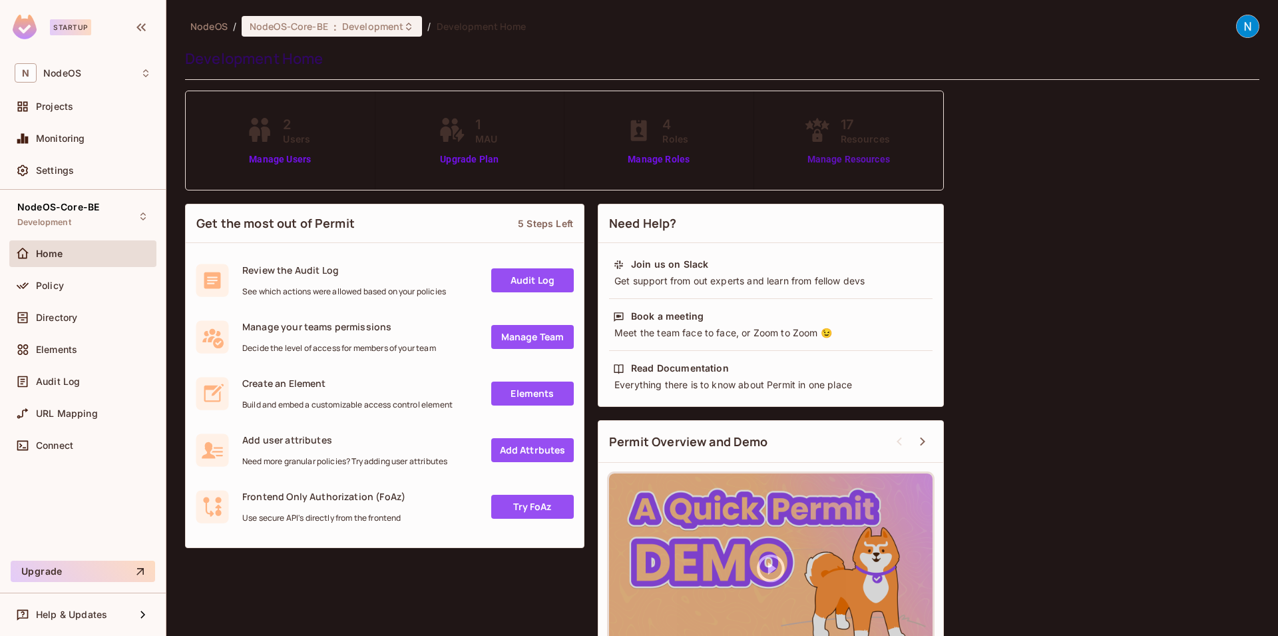
click at [856, 162] on link "Manage Resources" at bounding box center [849, 159] width 96 height 14
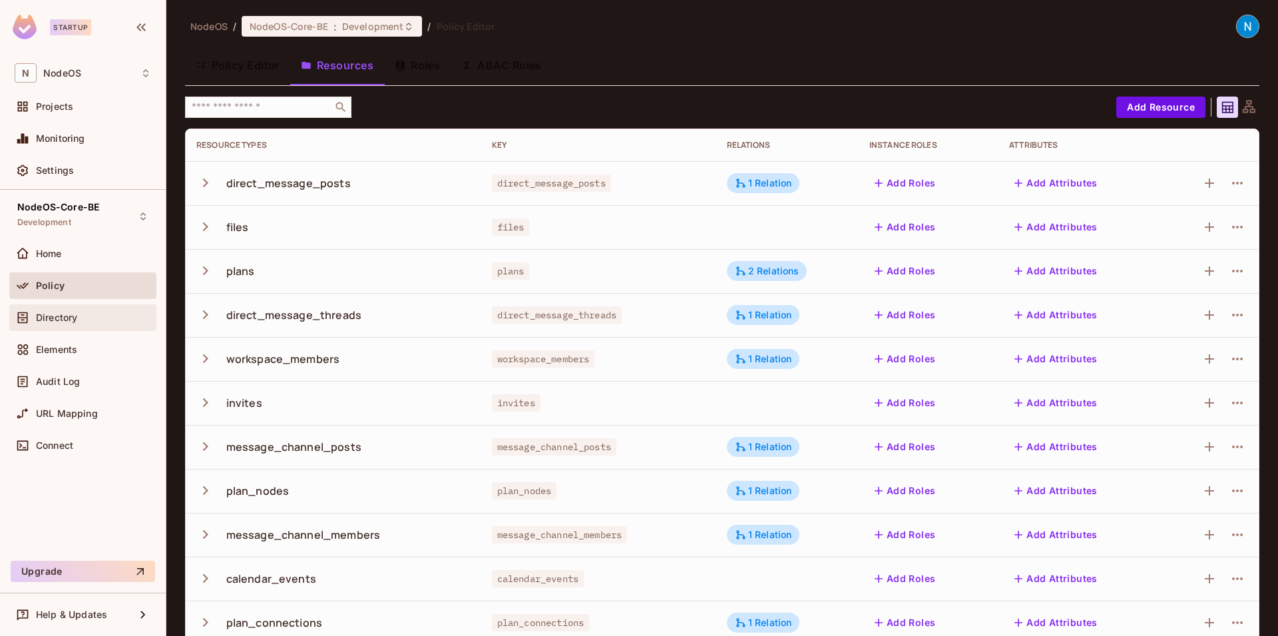
click at [51, 310] on div "Directory" at bounding box center [83, 318] width 137 height 16
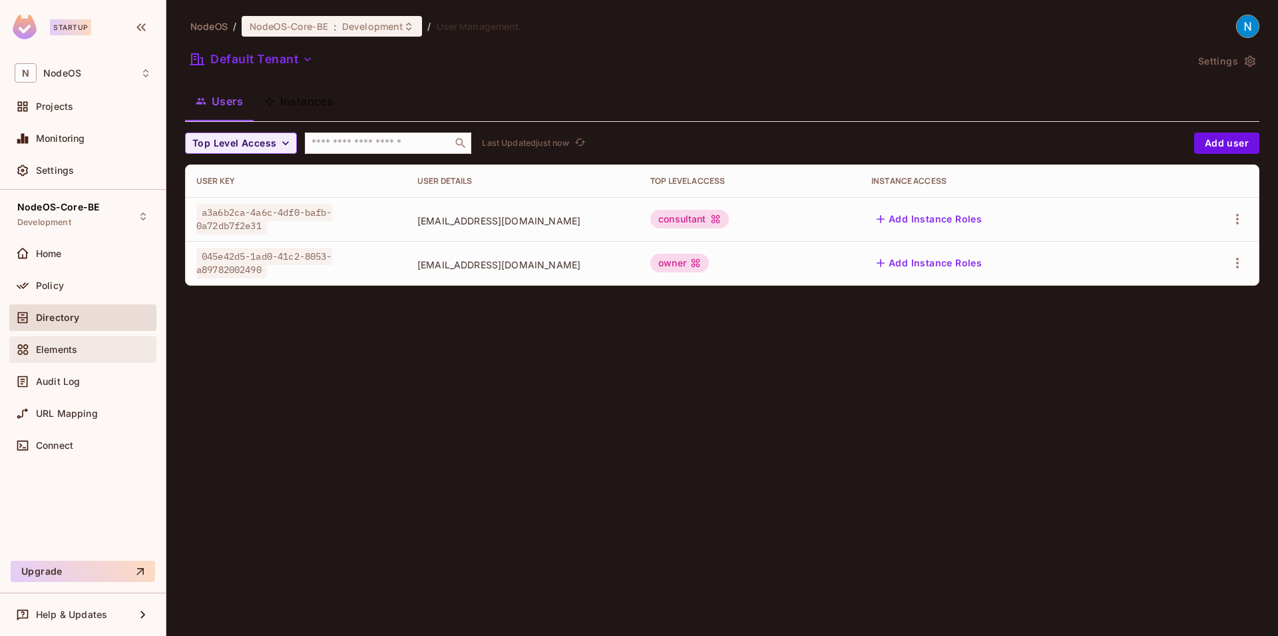
click at [91, 348] on div "Elements" at bounding box center [93, 349] width 115 height 11
